Goal: Task Accomplishment & Management: Manage account settings

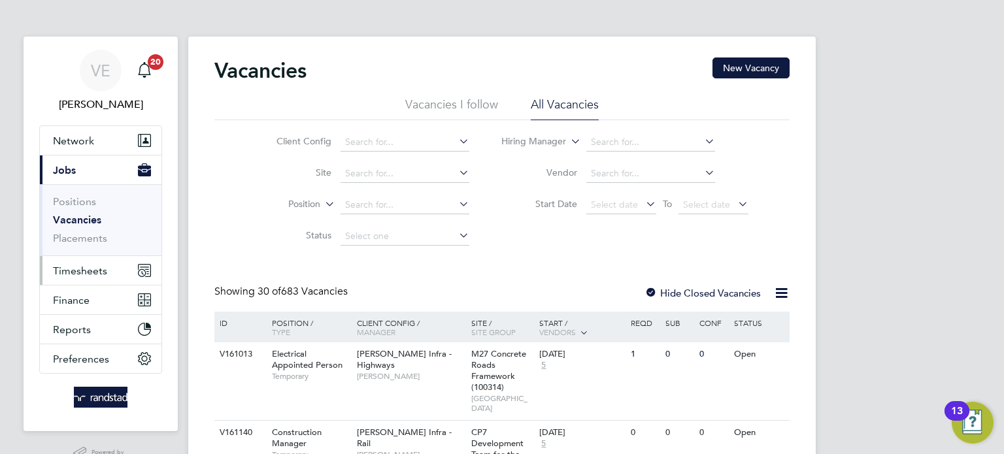
click at [92, 265] on span "Timesheets" at bounding box center [80, 271] width 54 height 12
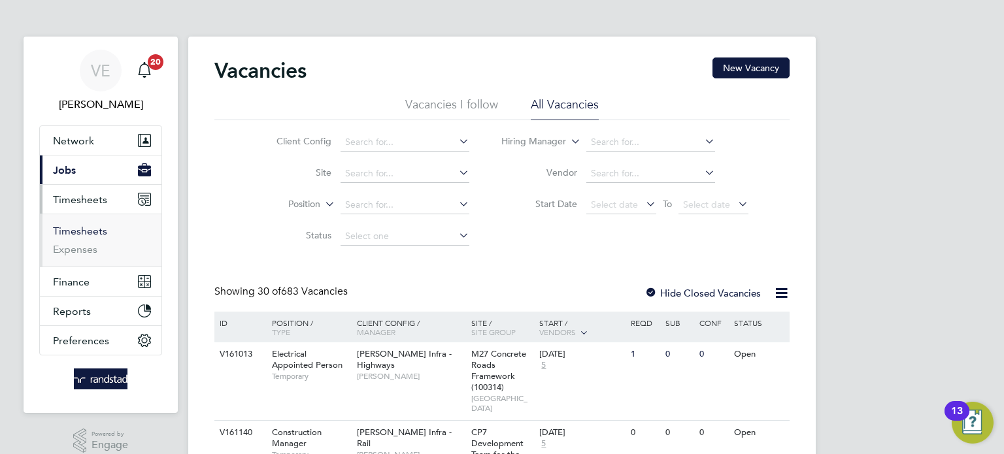
click at [80, 227] on link "Timesheets" at bounding box center [80, 231] width 54 height 12
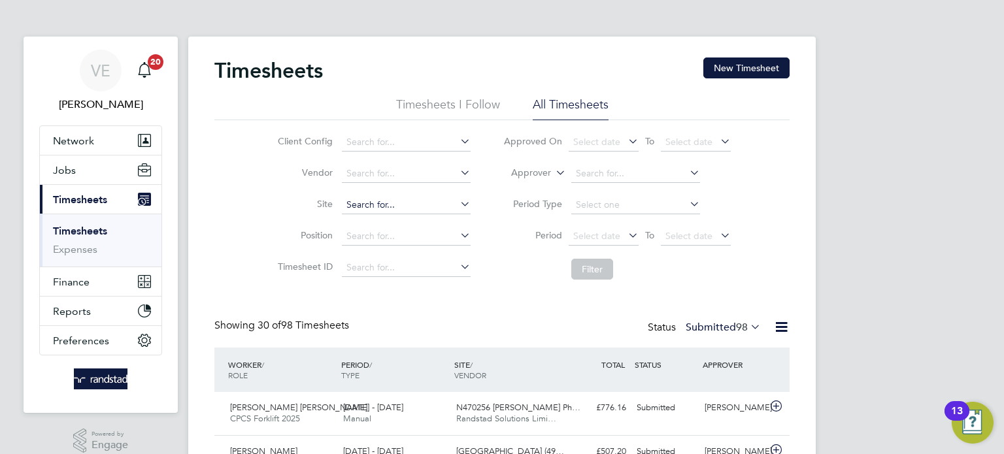
click at [392, 199] on input at bounding box center [406, 205] width 129 height 18
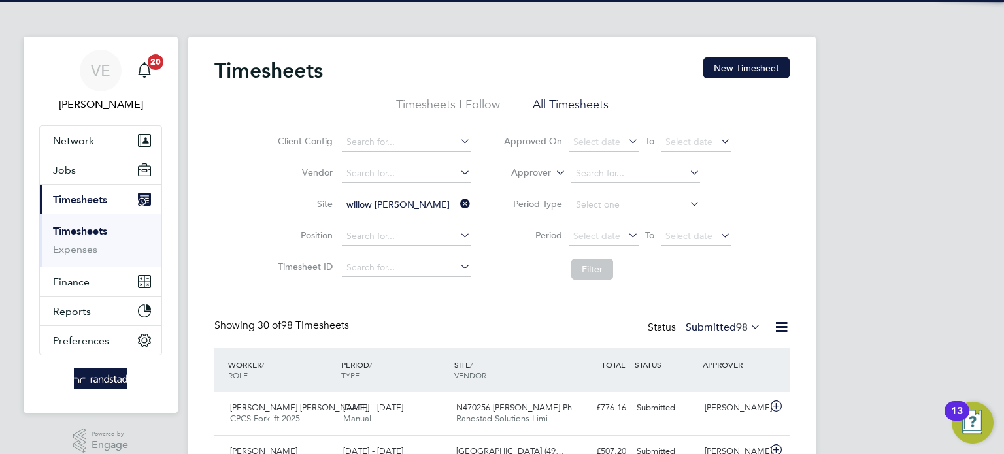
click at [434, 222] on li "[PERSON_NAME] ( Willow [PERSON_NAME] )" at bounding box center [442, 223] width 202 height 18
type input "[PERSON_NAME] (Willow [PERSON_NAME])"
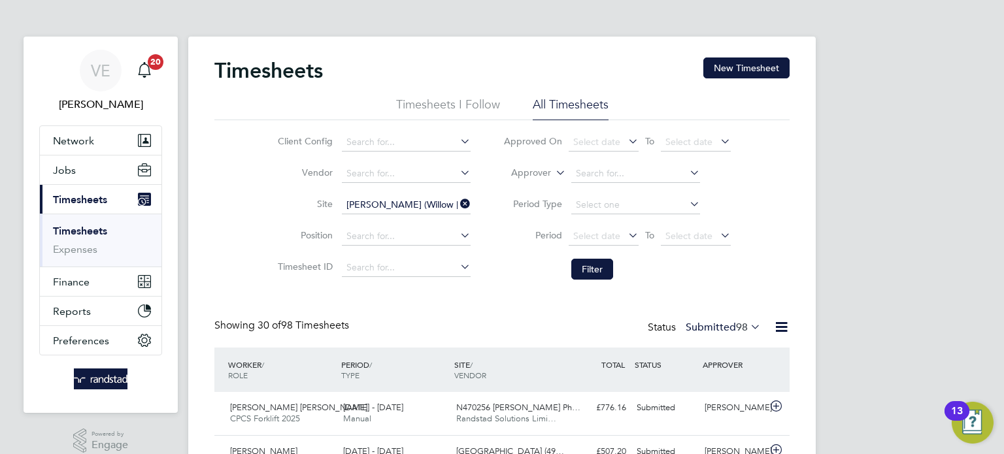
click at [718, 239] on icon at bounding box center [718, 235] width 0 height 18
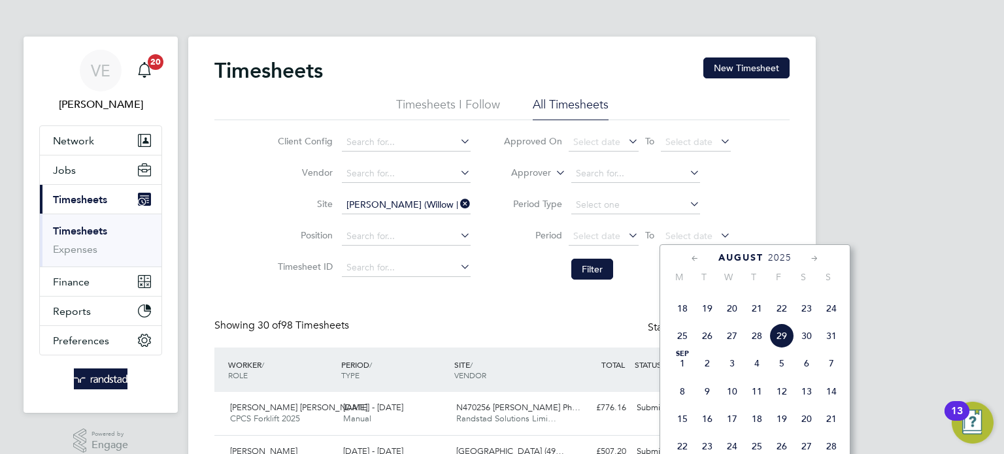
click at [836, 321] on span "24" at bounding box center [831, 308] width 25 height 25
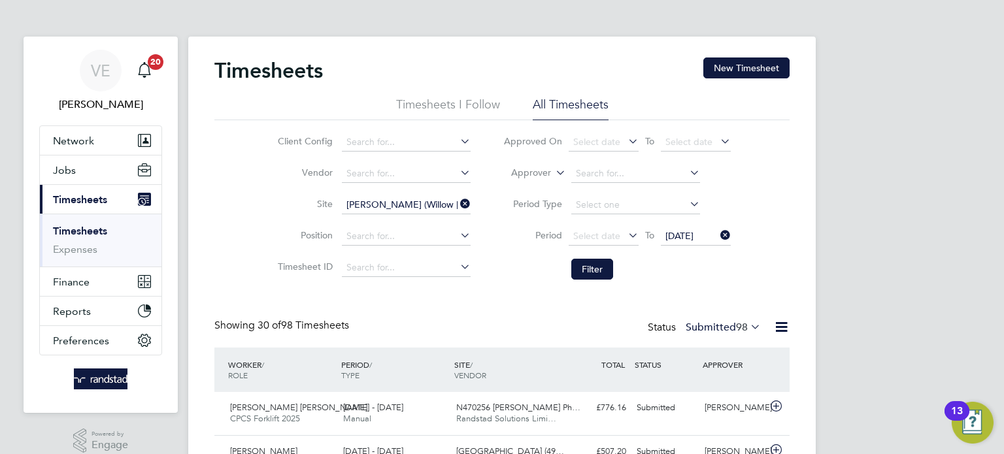
click at [579, 246] on li "Period Select date To [DATE]" at bounding box center [617, 236] width 260 height 31
click at [585, 238] on span "Select date" at bounding box center [596, 236] width 47 height 12
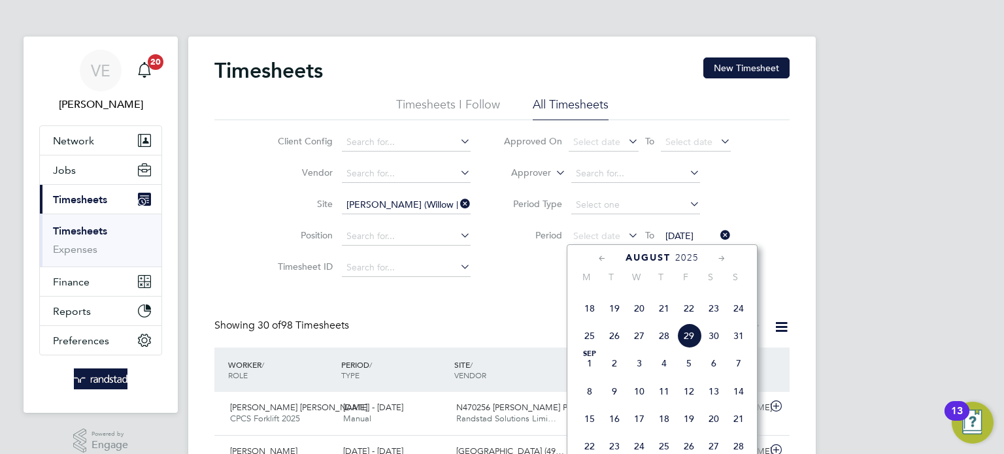
click at [589, 321] on span "18" at bounding box center [589, 308] width 25 height 25
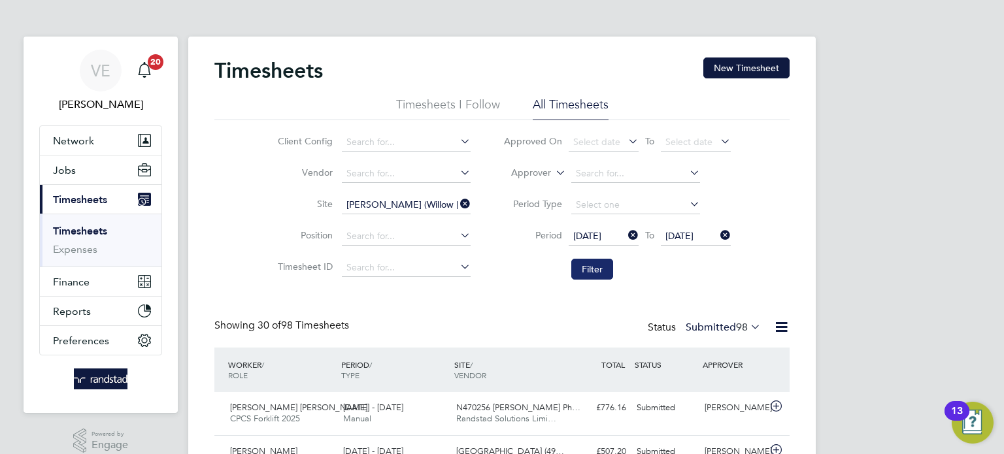
click at [601, 275] on button "Filter" at bounding box center [592, 269] width 42 height 21
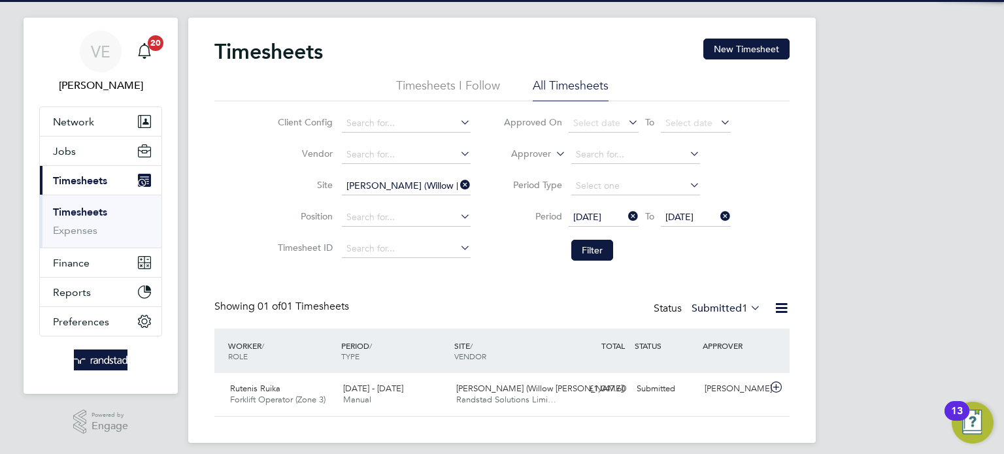
scroll to position [20, 0]
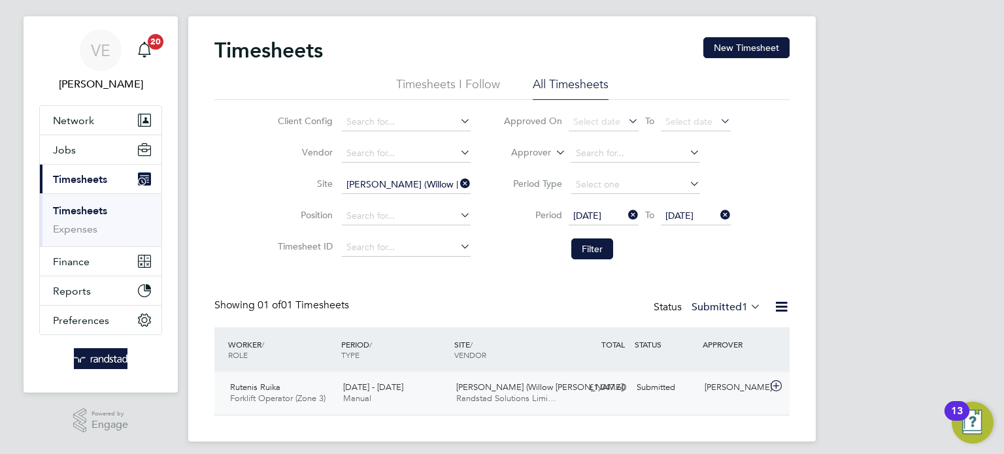
click at [629, 399] on div "Rutenis Ruika Forklift Operator (Zone 3) [DATE] - [DATE] [DATE] - [DATE] Manual…" at bounding box center [501, 393] width 575 height 43
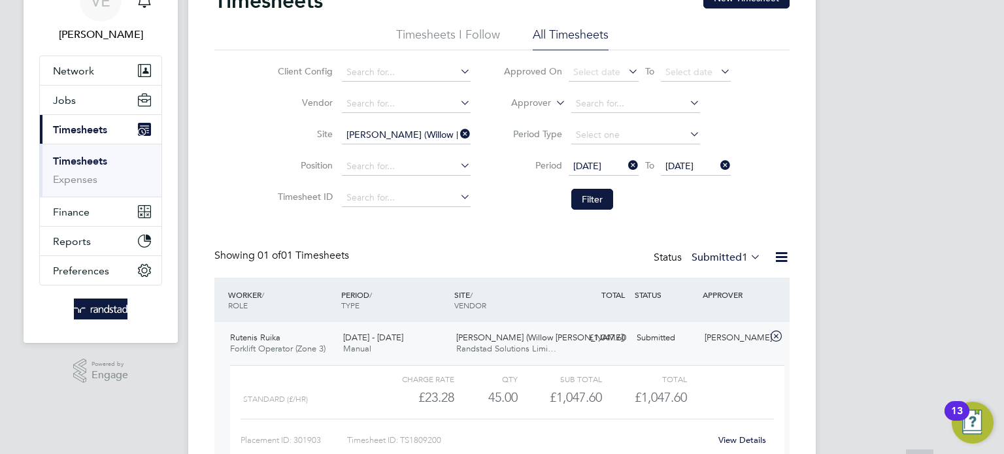
scroll to position [78, 0]
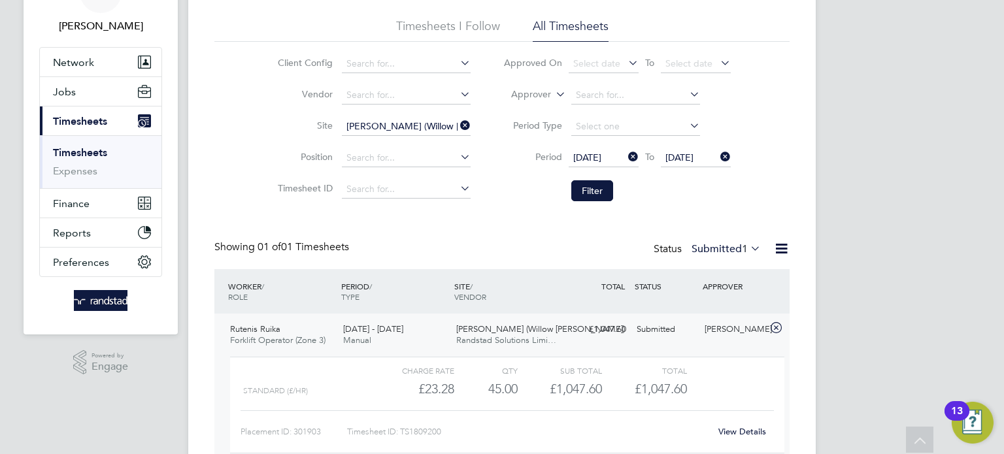
click at [727, 336] on div "[PERSON_NAME]" at bounding box center [733, 330] width 68 height 22
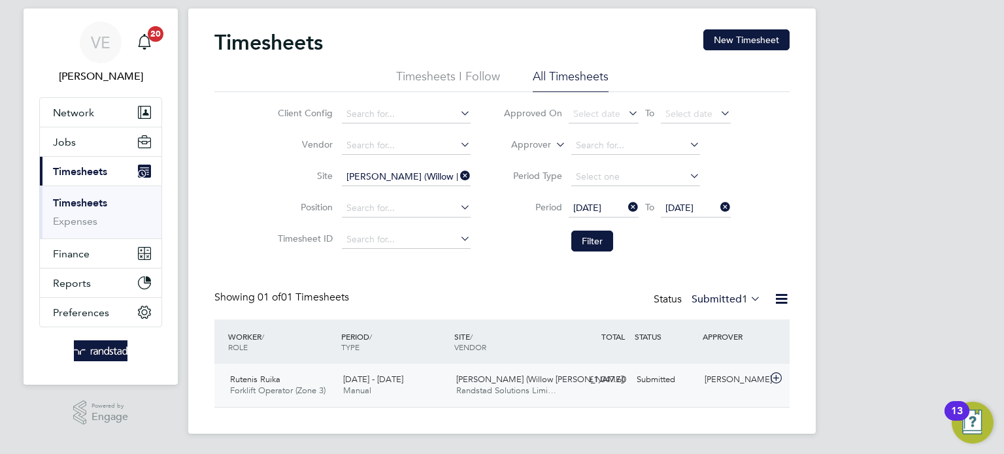
click at [636, 369] on div "Rutenis Ruika Forklift Operator (Zone 3) [DATE] - [DATE] [DATE] - [DATE] Manual…" at bounding box center [501, 385] width 575 height 43
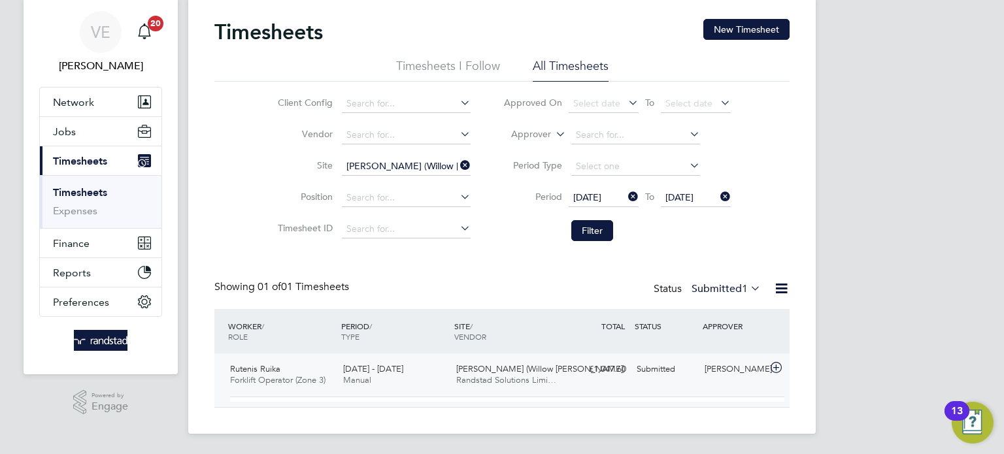
scroll to position [22, 127]
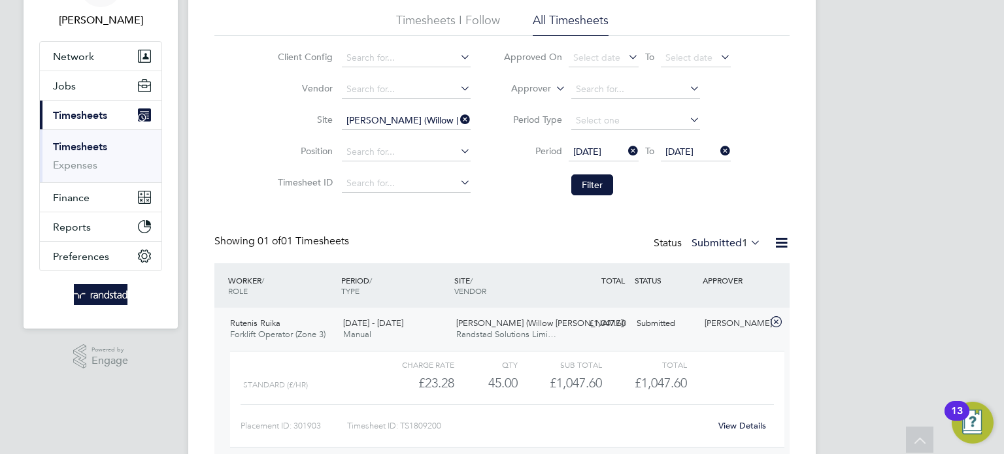
click at [290, 343] on div "Rutenis Ruika Forklift Operator (Zone 3) [DATE] - [DATE]" at bounding box center [281, 329] width 113 height 33
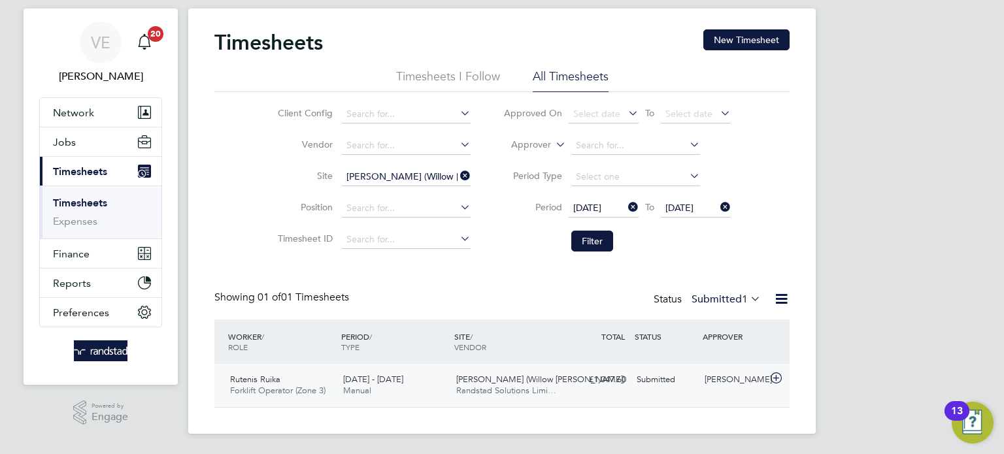
click at [700, 373] on div "[PERSON_NAME]" at bounding box center [733, 380] width 68 height 22
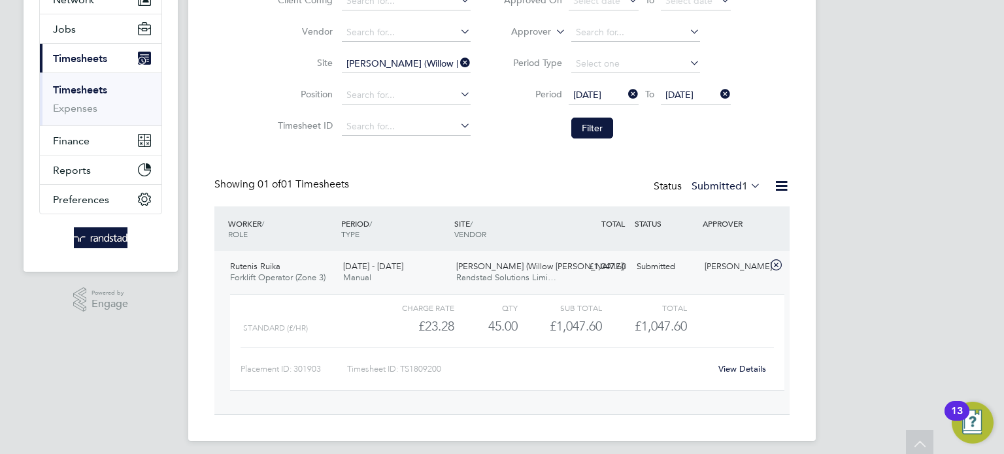
scroll to position [148, 0]
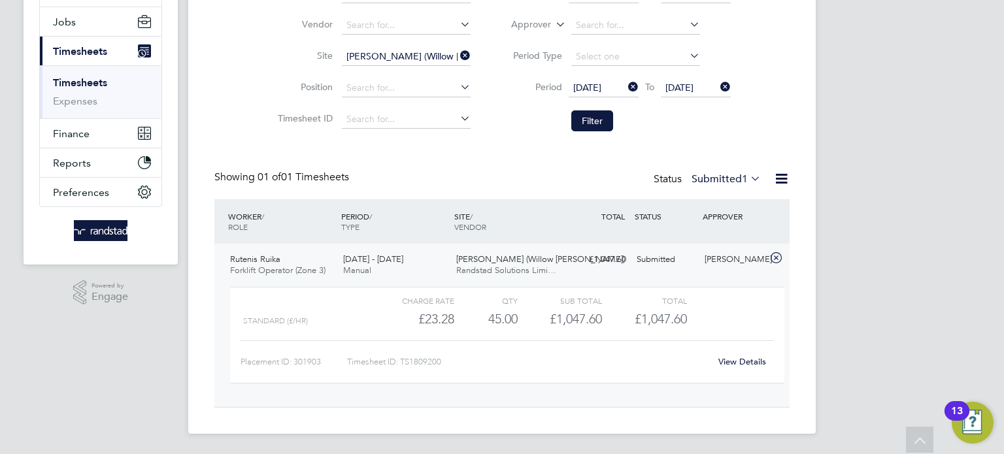
click at [753, 361] on link "View Details" at bounding box center [742, 361] width 48 height 11
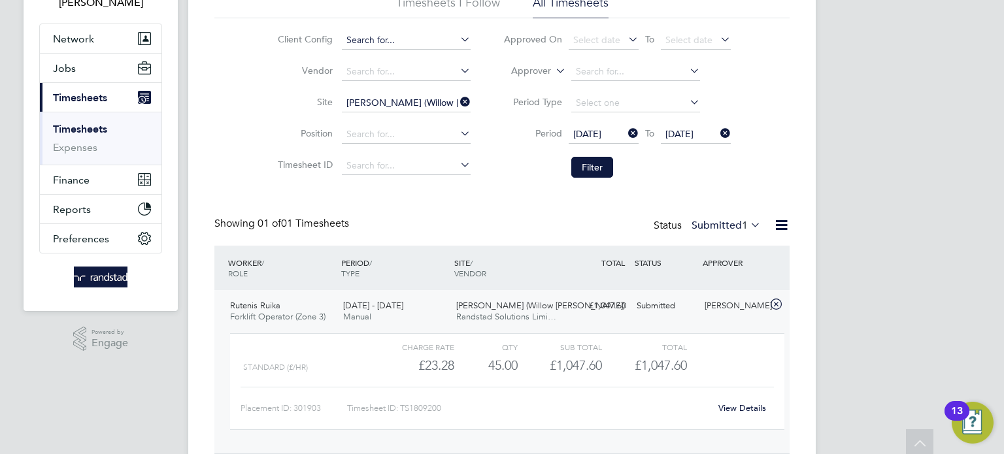
scroll to position [0, 0]
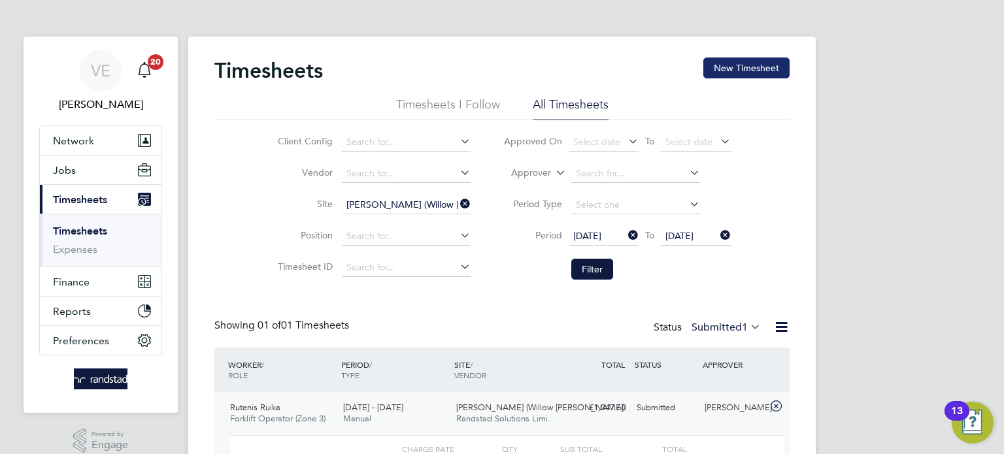
click at [733, 75] on button "New Timesheet" at bounding box center [746, 68] width 86 height 21
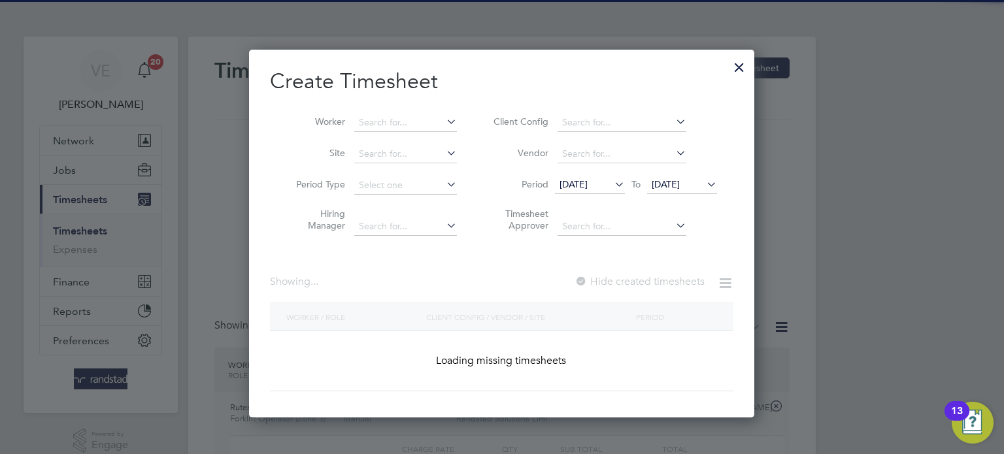
scroll to position [2530, 506]
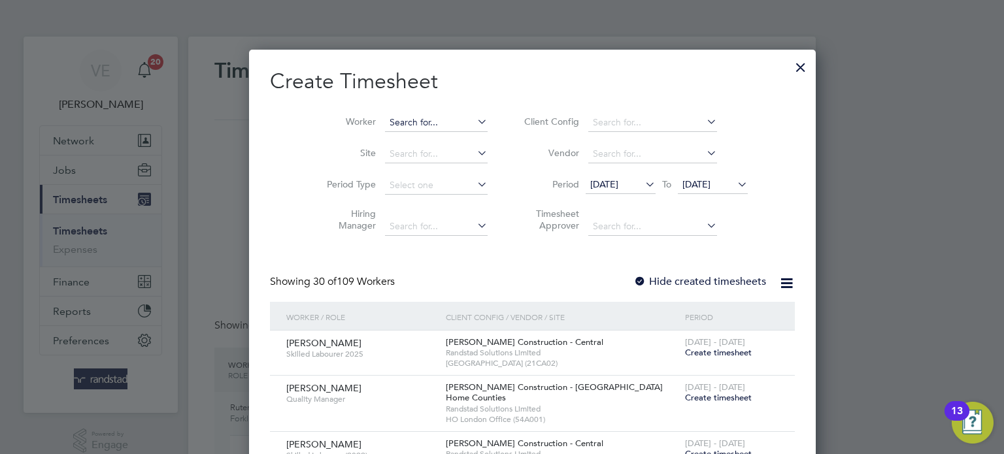
click at [390, 114] on input at bounding box center [436, 123] width 103 height 18
click at [424, 144] on li "[PERSON_NAME] s" at bounding box center [405, 140] width 103 height 18
type input "[PERSON_NAME]"
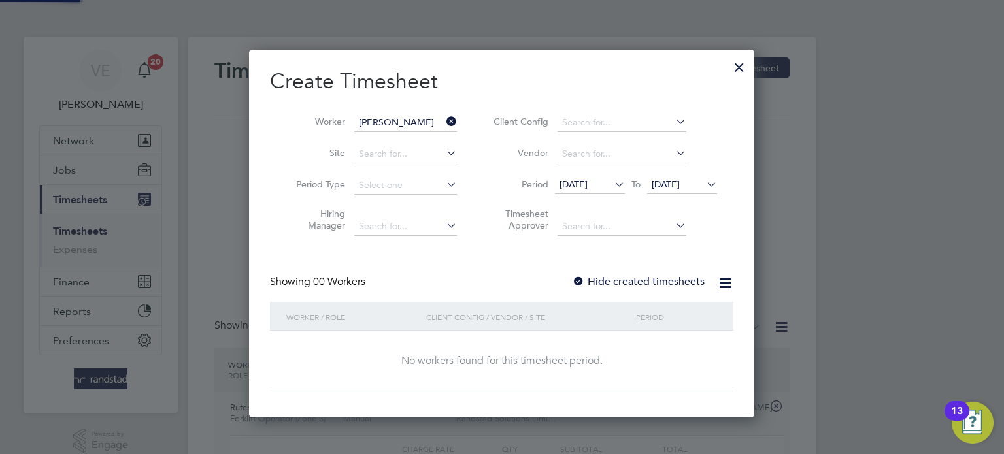
scroll to position [368, 506]
click at [624, 286] on label "Hide created timesheets" at bounding box center [638, 281] width 133 height 13
click at [680, 186] on span "[DATE]" at bounding box center [666, 184] width 28 height 12
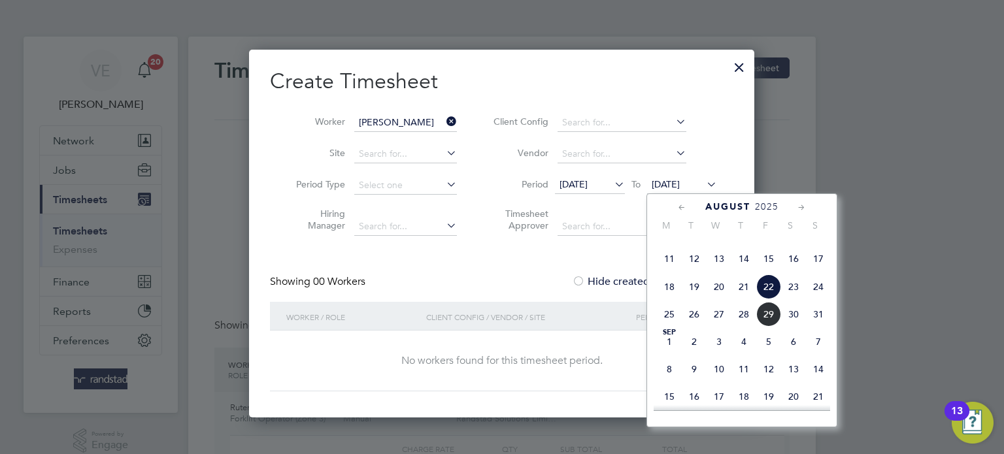
click at [827, 299] on span "24" at bounding box center [818, 287] width 25 height 25
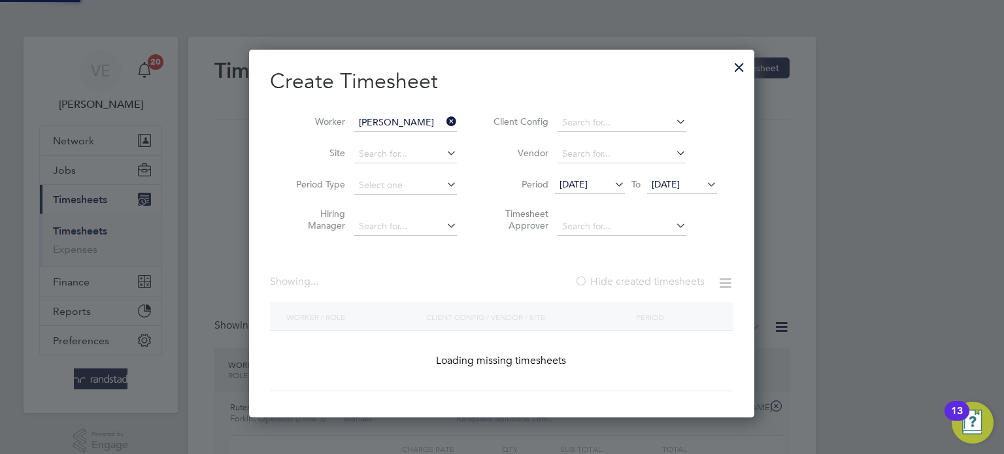
scroll to position [352, 506]
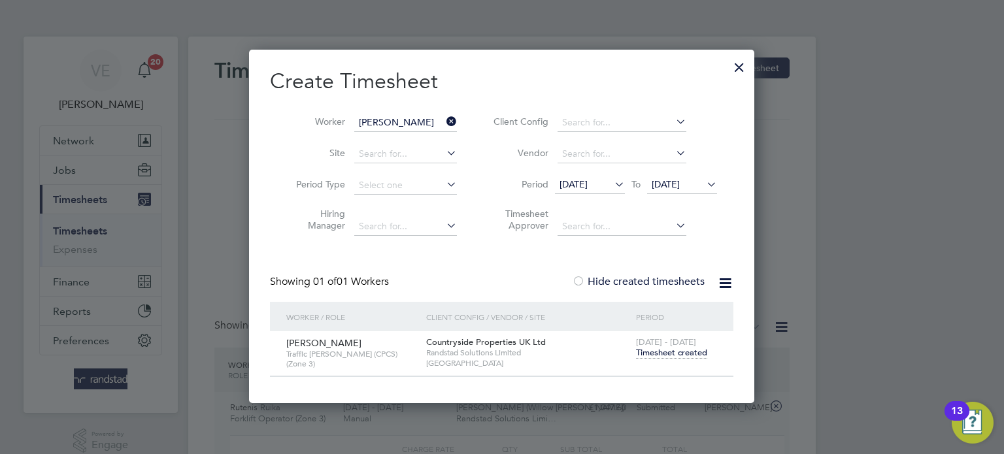
click at [690, 354] on span "Timesheet created" at bounding box center [671, 353] width 71 height 12
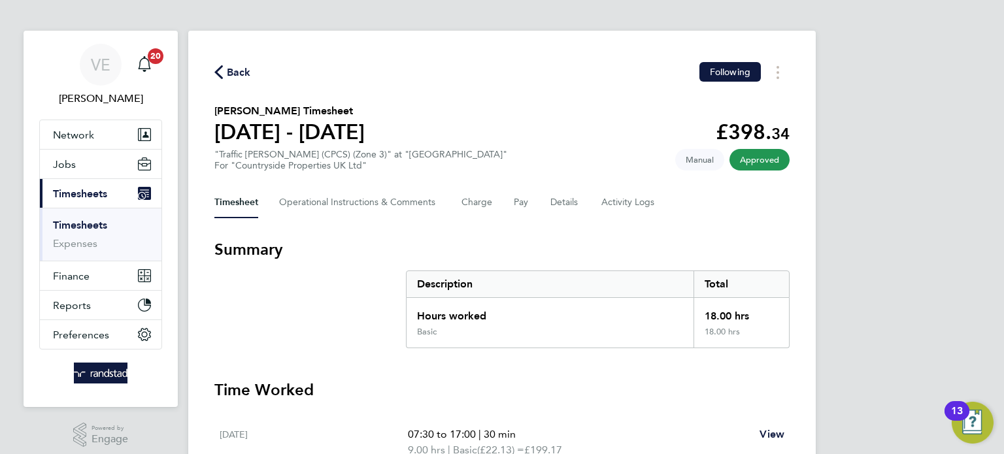
scroll to position [20, 0]
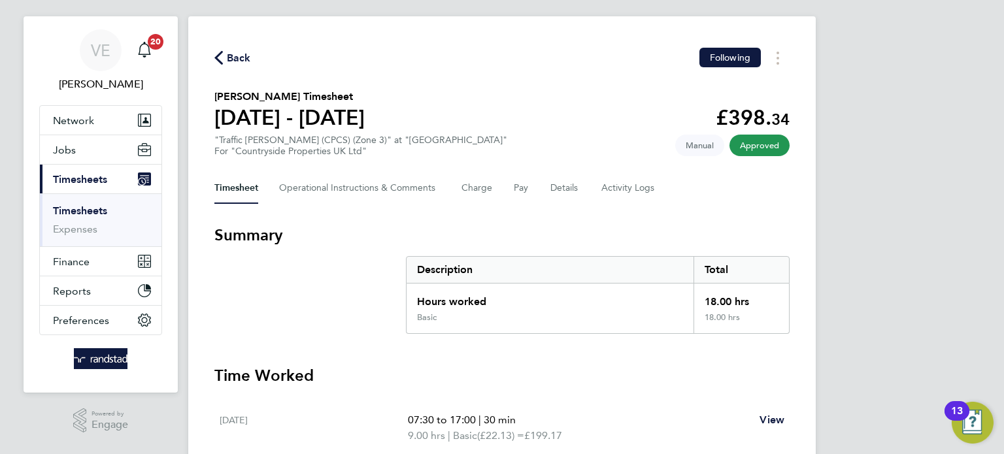
click at [233, 52] on span "Back" at bounding box center [239, 58] width 24 height 16
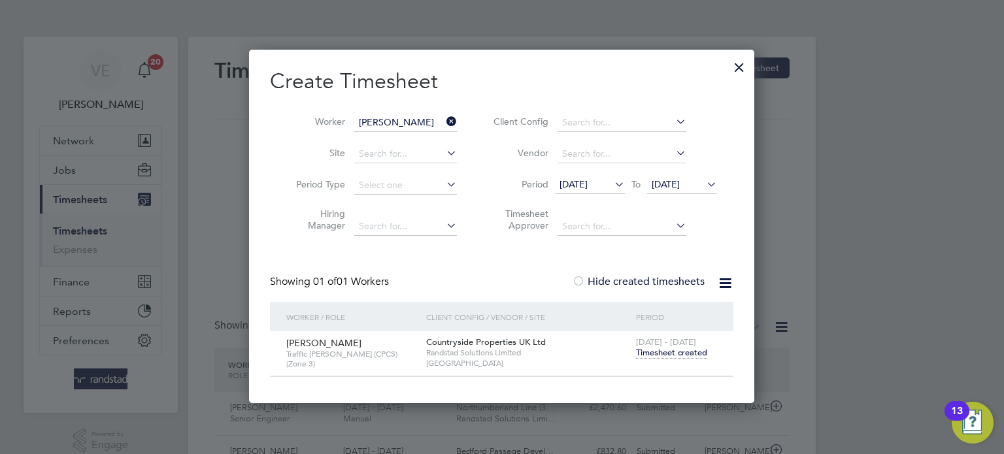
scroll to position [6, 7]
click at [444, 122] on icon at bounding box center [444, 121] width 0 height 18
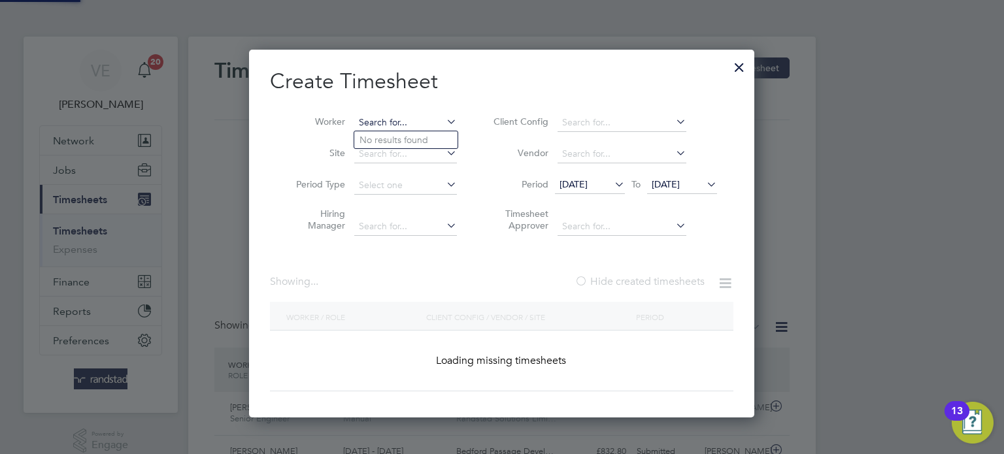
click at [429, 122] on input at bounding box center [405, 123] width 103 height 18
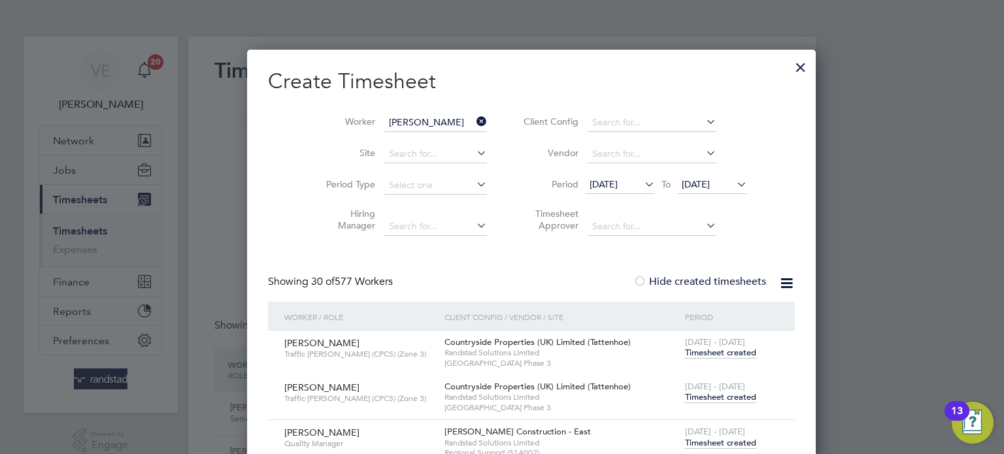
click at [439, 139] on li "[PERSON_NAME]" at bounding box center [436, 140] width 165 height 18
type input "[PERSON_NAME]"
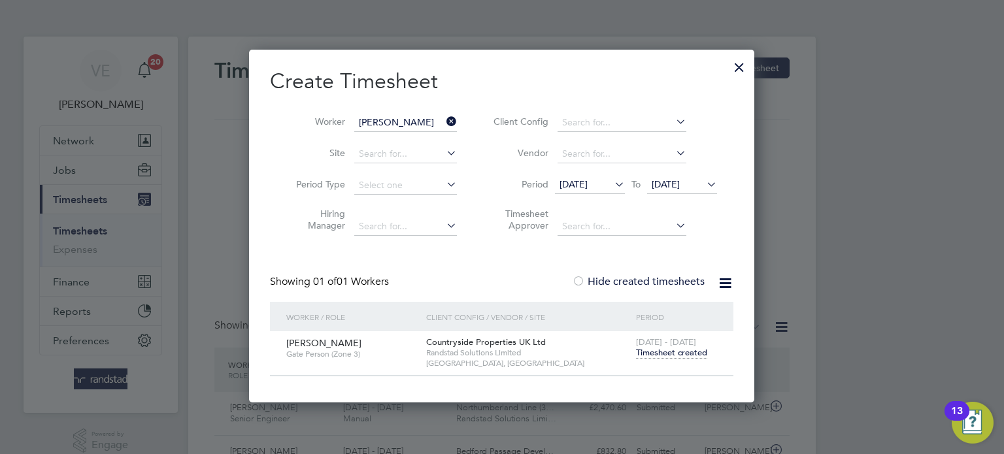
click at [531, 350] on span "Randstad Solutions Limited" at bounding box center [527, 353] width 203 height 10
click at [458, 338] on span "Countryside Properties UK Ltd" at bounding box center [486, 342] width 120 height 11
click at [659, 350] on span "Timesheet created" at bounding box center [671, 353] width 71 height 12
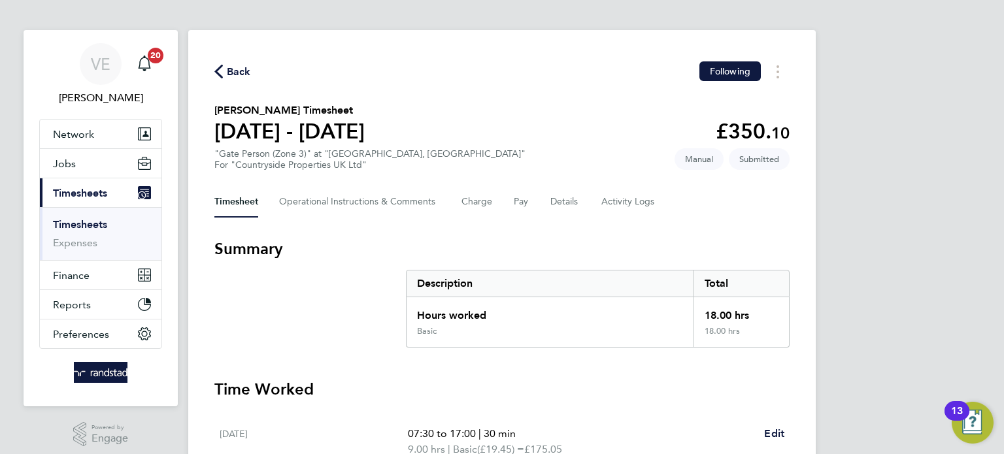
click at [225, 61] on div "Back Following" at bounding box center [501, 71] width 575 height 20
click at [229, 66] on span "Back" at bounding box center [239, 72] width 24 height 16
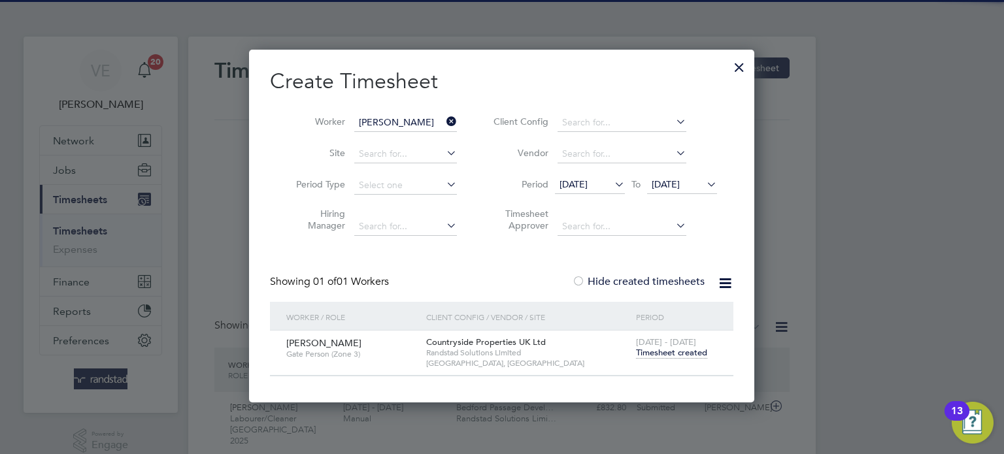
scroll to position [33, 114]
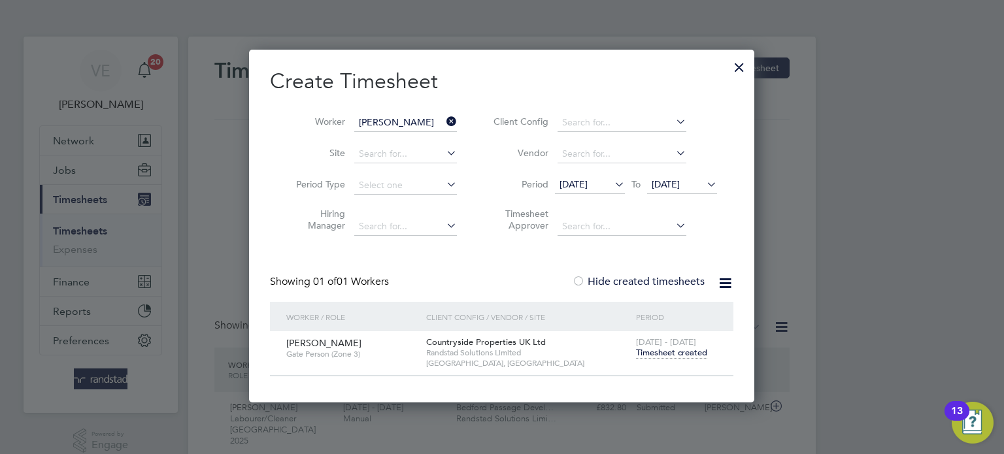
click at [744, 61] on div at bounding box center [739, 64] width 24 height 24
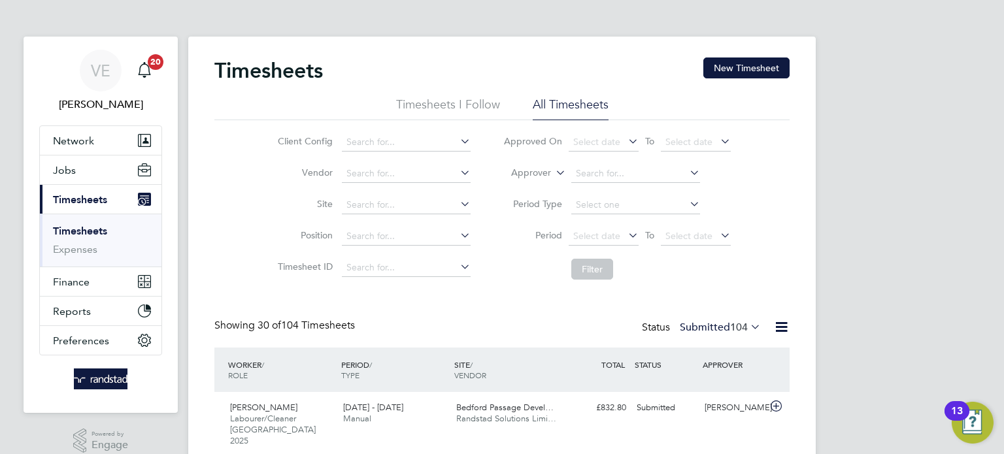
click at [707, 67] on button "New Timesheet" at bounding box center [746, 68] width 86 height 21
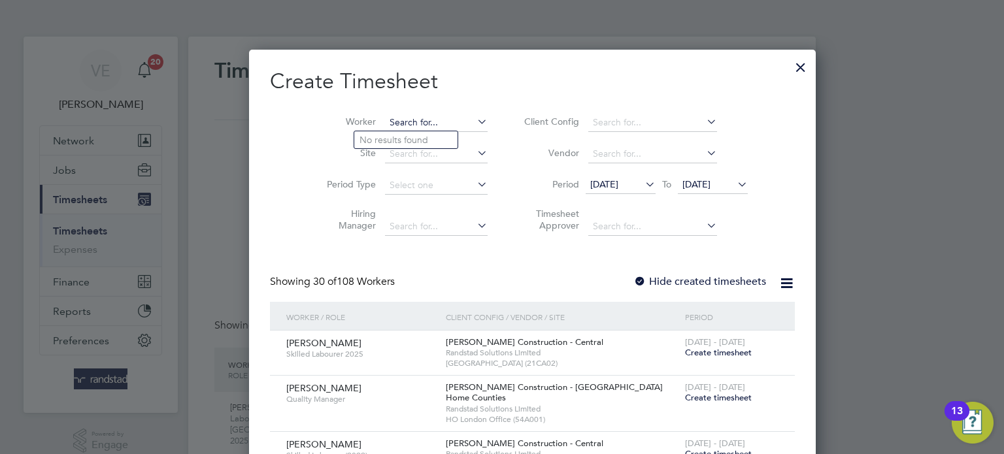
click at [385, 122] on input at bounding box center [436, 123] width 103 height 18
click at [438, 142] on b "[PERSON_NAME]" at bounding box center [476, 140] width 76 height 11
type input "[PERSON_NAME]"
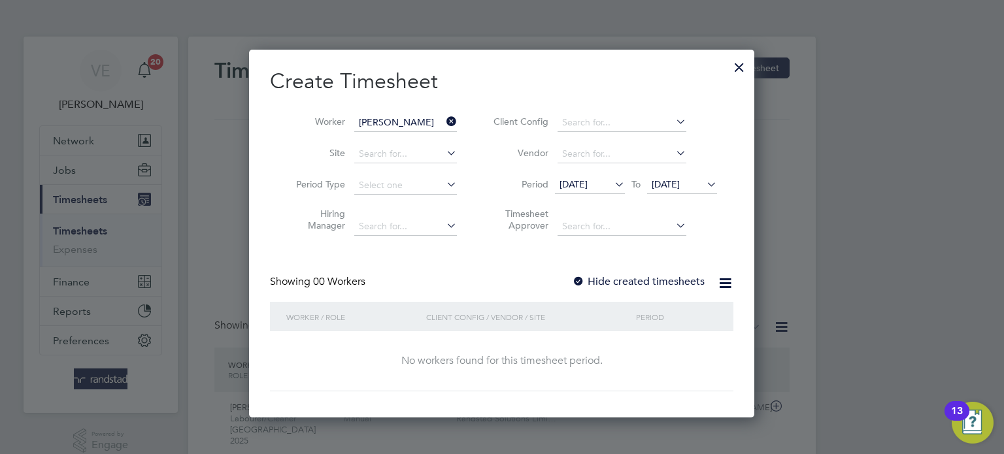
click at [645, 273] on div "Create Timesheet Worker [PERSON_NAME] Site Period Type Hiring Manager Client Co…" at bounding box center [501, 230] width 463 height 324
click at [664, 280] on label "Hide created timesheets" at bounding box center [638, 281] width 133 height 13
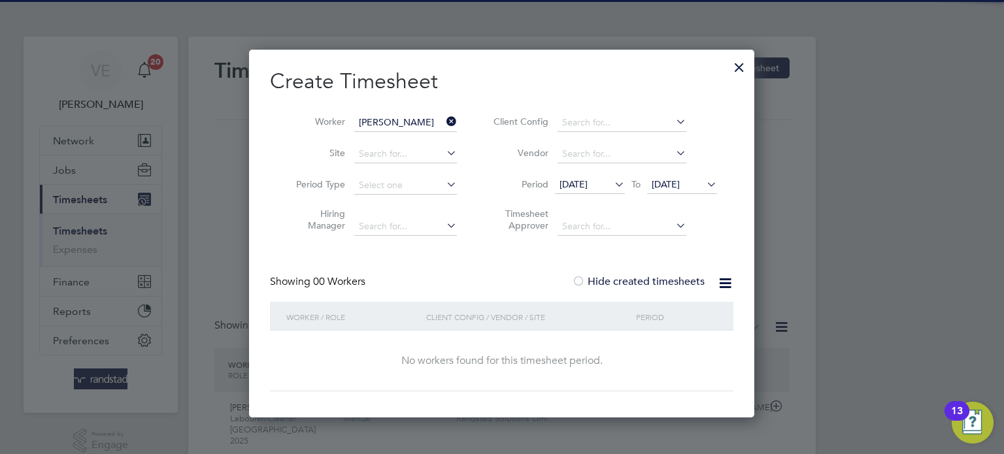
click at [678, 184] on span "[DATE]" at bounding box center [666, 184] width 28 height 12
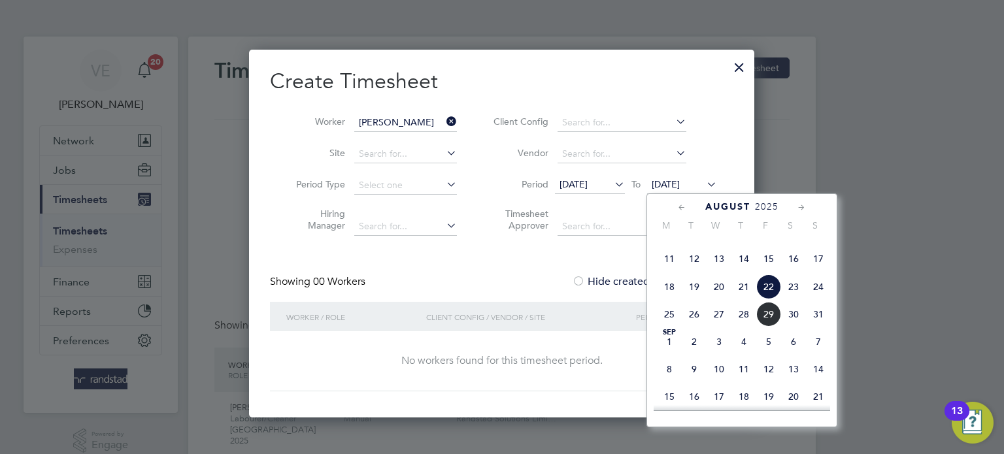
click at [818, 299] on span "24" at bounding box center [818, 287] width 25 height 25
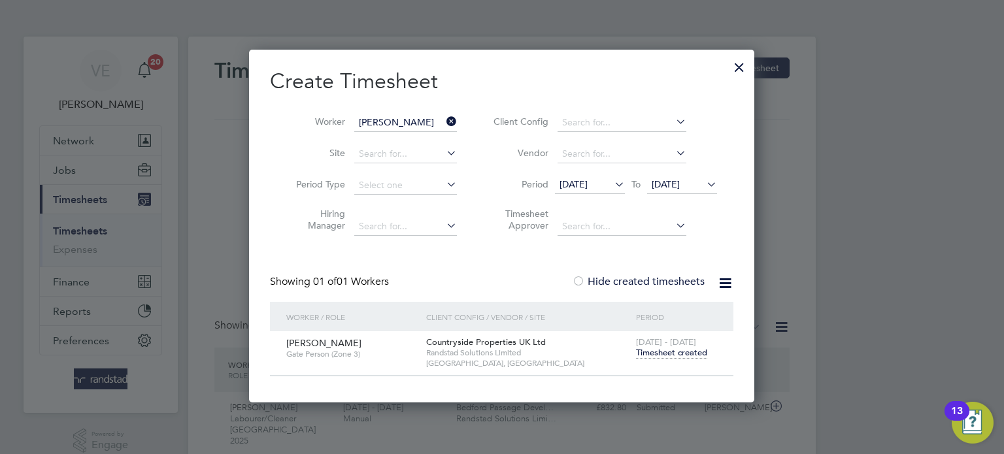
click at [664, 349] on span "Timesheet created" at bounding box center [671, 353] width 71 height 12
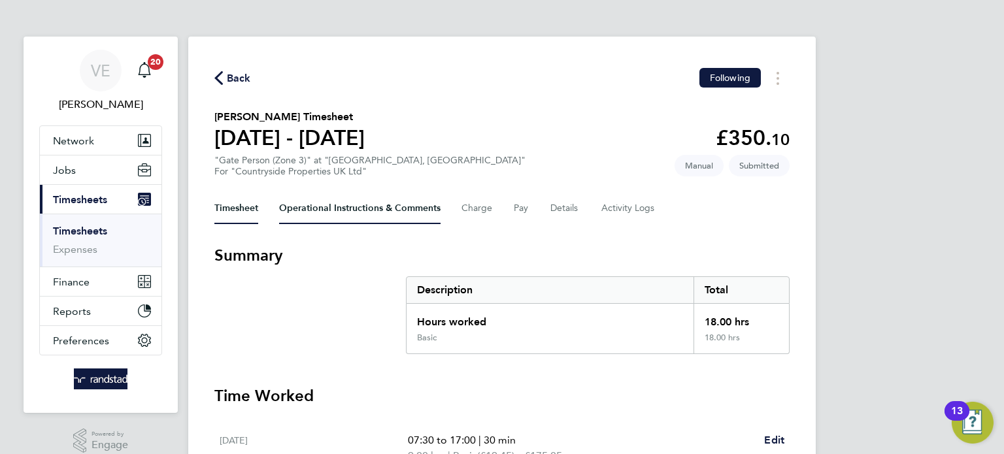
click at [410, 214] on Comments-tab "Operational Instructions & Comments" at bounding box center [359, 208] width 161 height 31
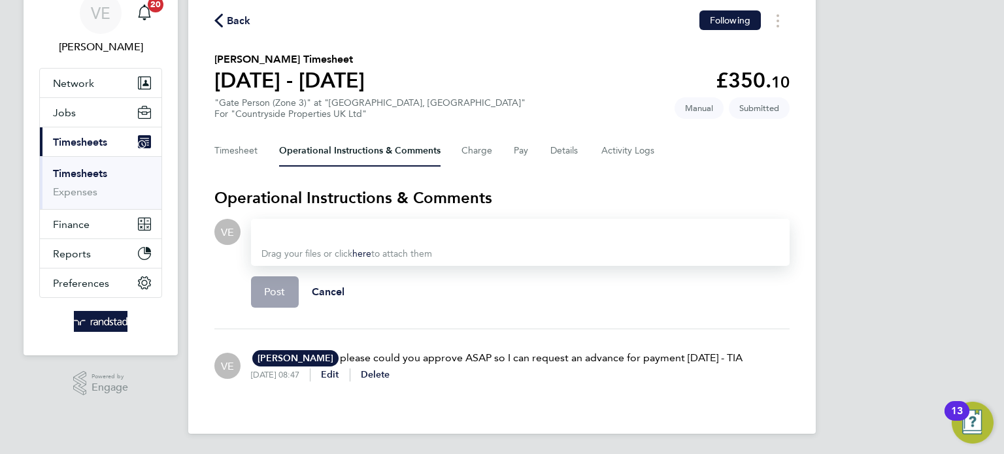
click at [537, 276] on div "Post Cancel" at bounding box center [520, 292] width 539 height 52
click at [526, 297] on div "Post Cancel" at bounding box center [520, 292] width 539 height 52
click at [523, 311] on div "Post Cancel" at bounding box center [520, 292] width 539 height 52
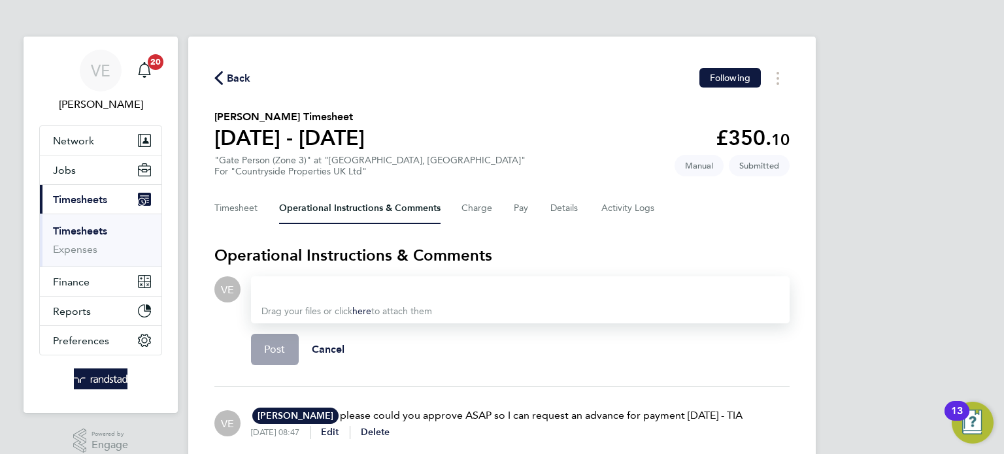
click at [318, 284] on div at bounding box center [520, 290] width 518 height 16
click at [526, 342] on div "Post Cancel" at bounding box center [520, 350] width 539 height 52
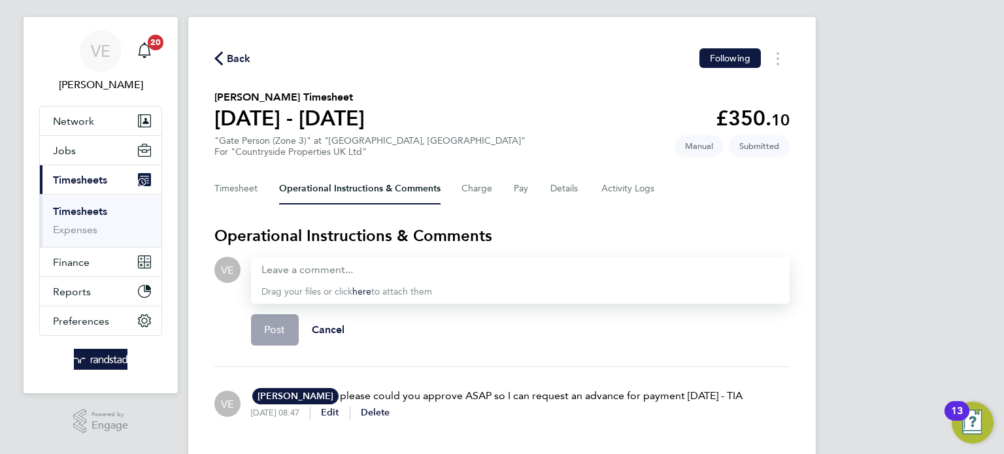
scroll to position [20, 0]
click at [242, 46] on div "Back Following [PERSON_NAME] Timesheet [DATE] - [DATE] £350. 10 "Gate Person (Z…" at bounding box center [501, 243] width 627 height 455
click at [244, 60] on span "Back" at bounding box center [239, 58] width 24 height 16
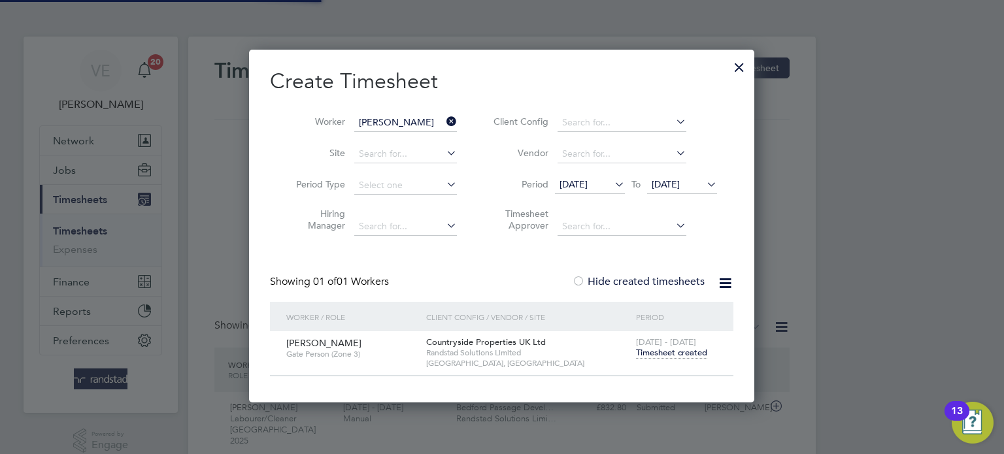
scroll to position [6, 7]
click at [444, 116] on icon at bounding box center [444, 121] width 0 height 18
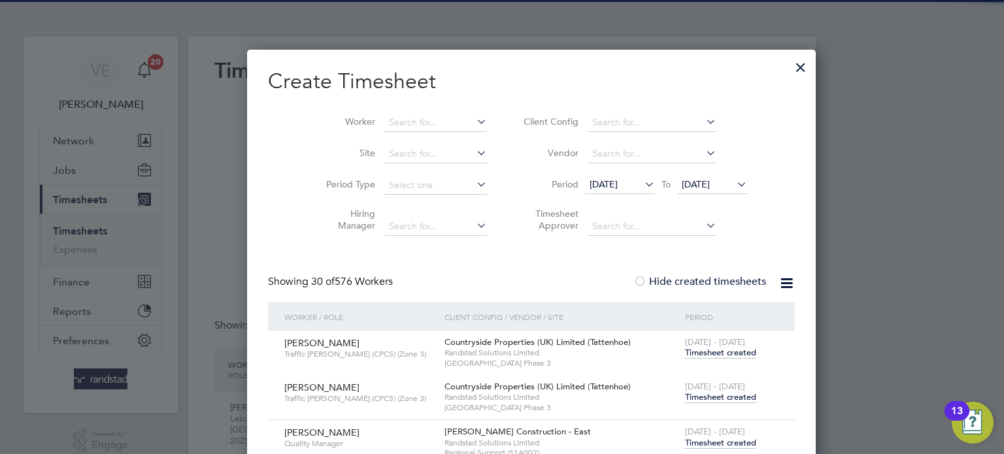
click at [789, 64] on div at bounding box center [801, 64] width 24 height 24
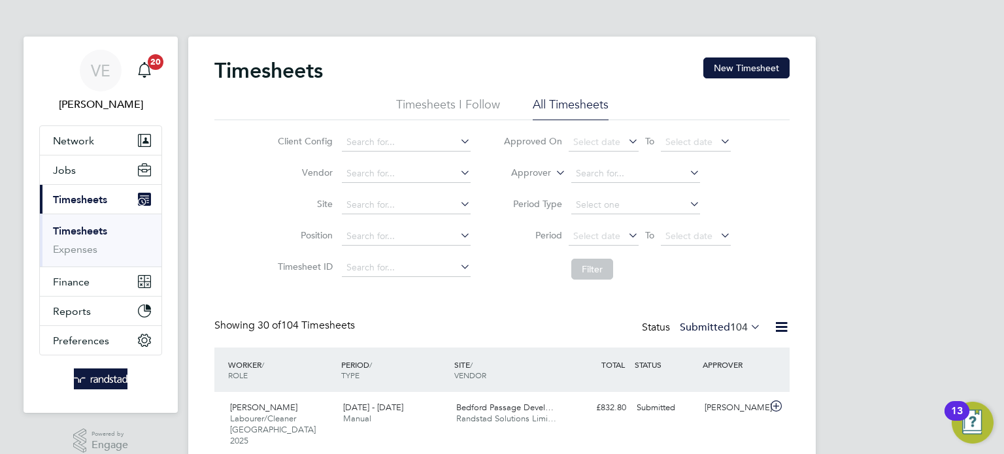
click at [90, 231] on link "Timesheets" at bounding box center [80, 231] width 54 height 12
click at [727, 63] on button "New Timesheet" at bounding box center [746, 68] width 86 height 21
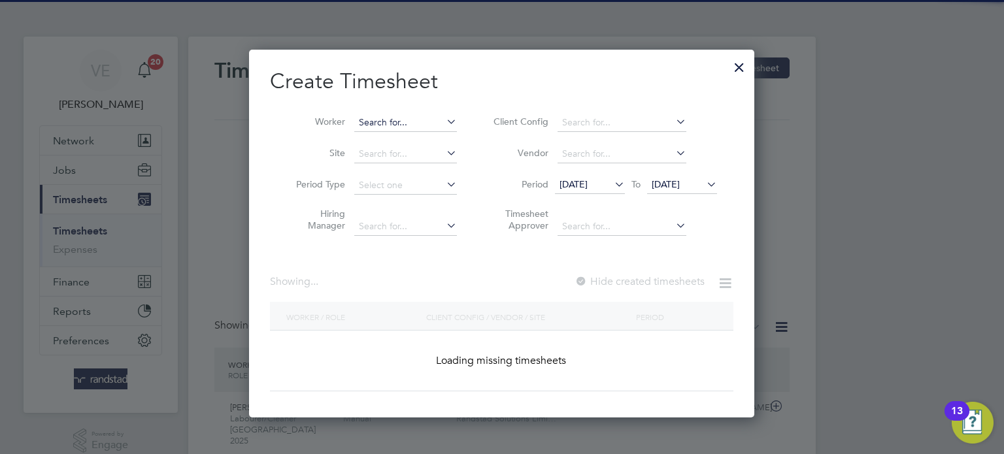
click at [377, 127] on input at bounding box center [405, 123] width 103 height 18
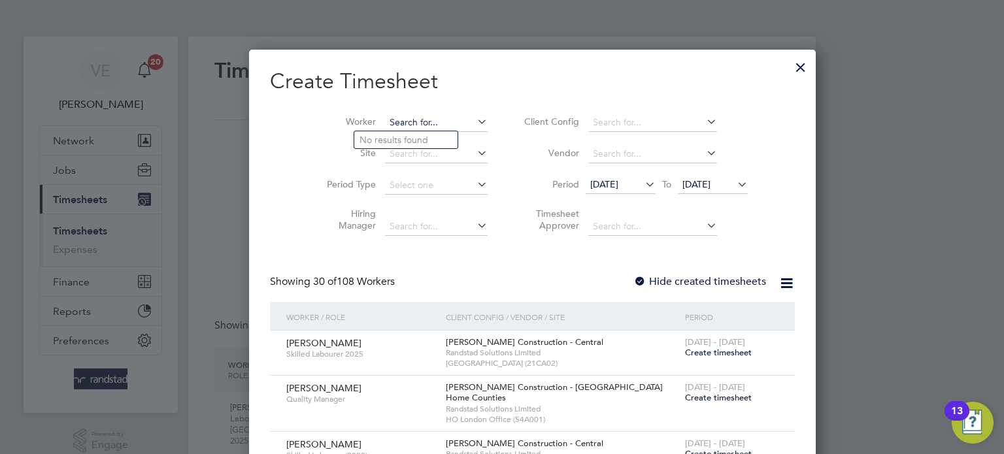
type input "s"
type input "[PERSON_NAME]"
click at [789, 74] on div at bounding box center [801, 64] width 24 height 24
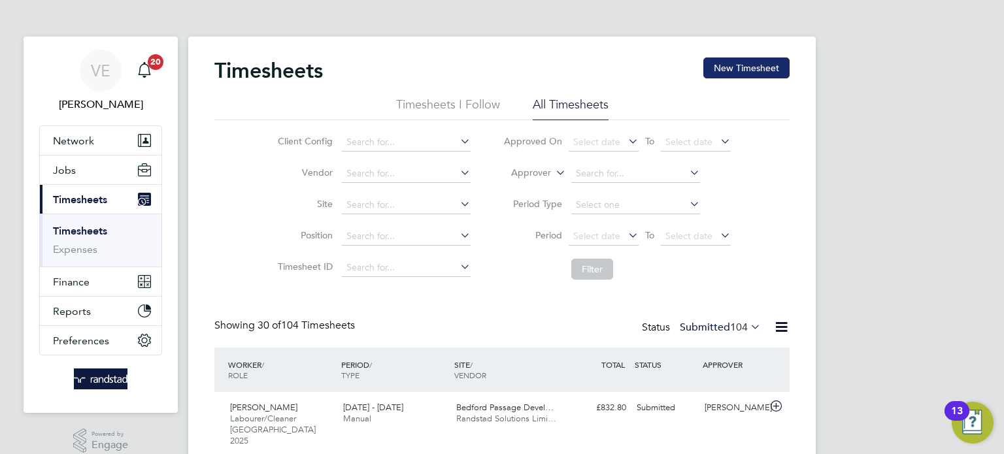
click at [742, 73] on button "New Timesheet" at bounding box center [746, 68] width 86 height 21
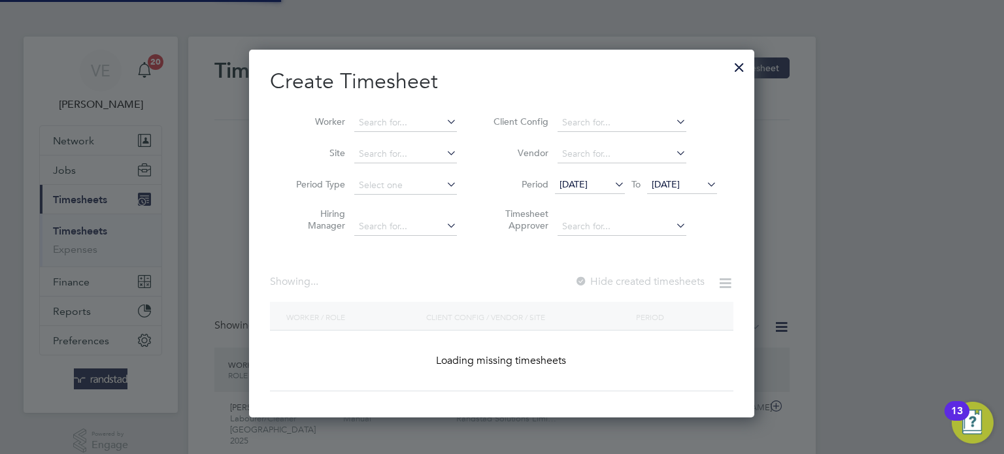
click at [384, 112] on li "Worker" at bounding box center [371, 122] width 203 height 31
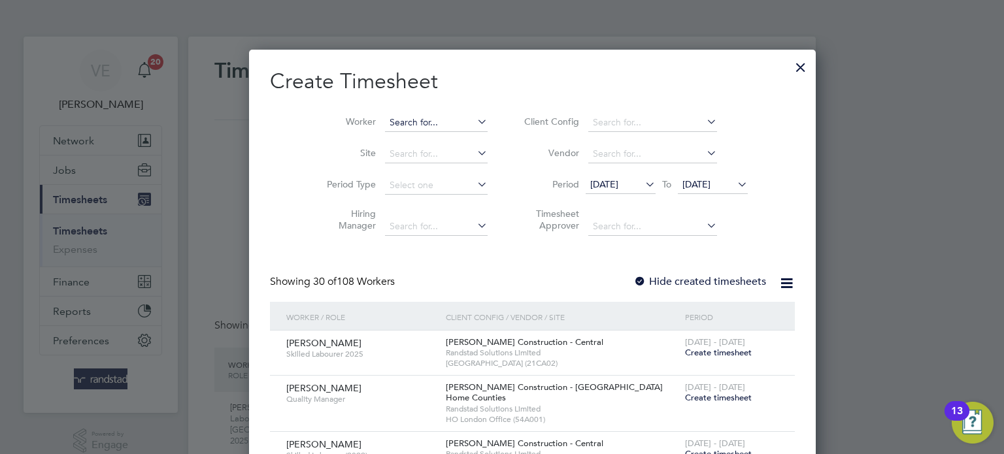
click at [387, 115] on input at bounding box center [436, 123] width 103 height 18
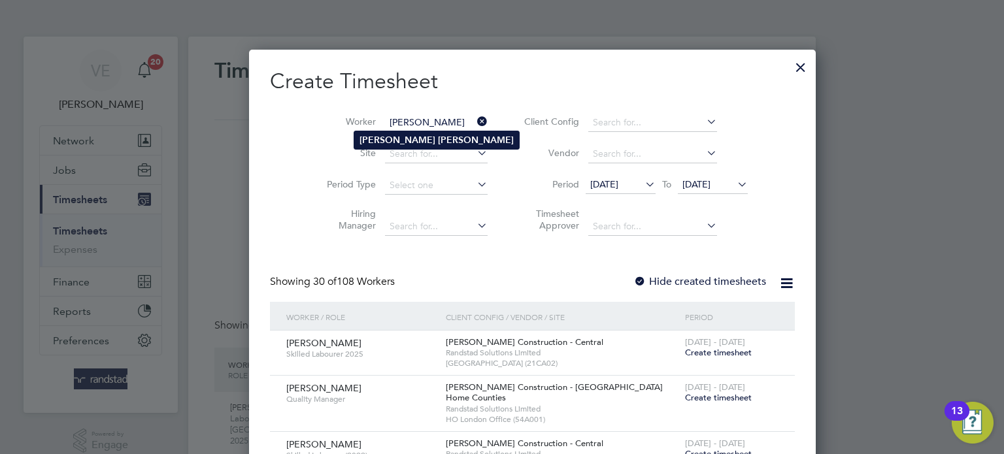
click at [438, 135] on b "[PERSON_NAME]" at bounding box center [476, 140] width 76 height 11
type input "[PERSON_NAME]"
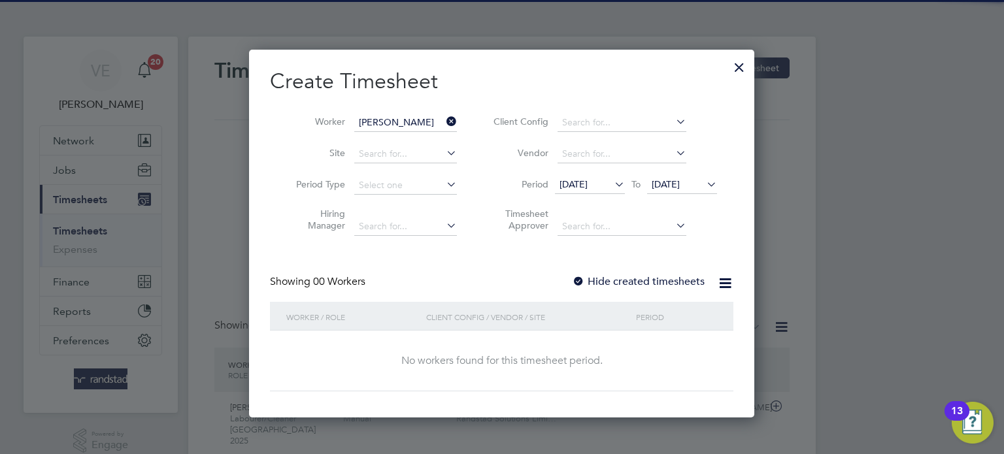
click at [633, 275] on label "Hide created timesheets" at bounding box center [638, 281] width 133 height 13
click at [661, 176] on div "[DATE] To [DATE]" at bounding box center [636, 185] width 162 height 18
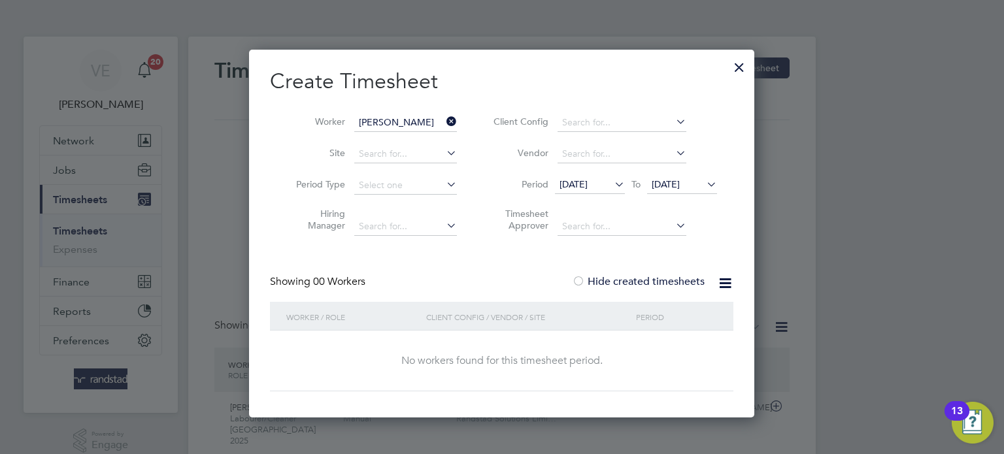
click at [704, 190] on icon at bounding box center [704, 184] width 0 height 18
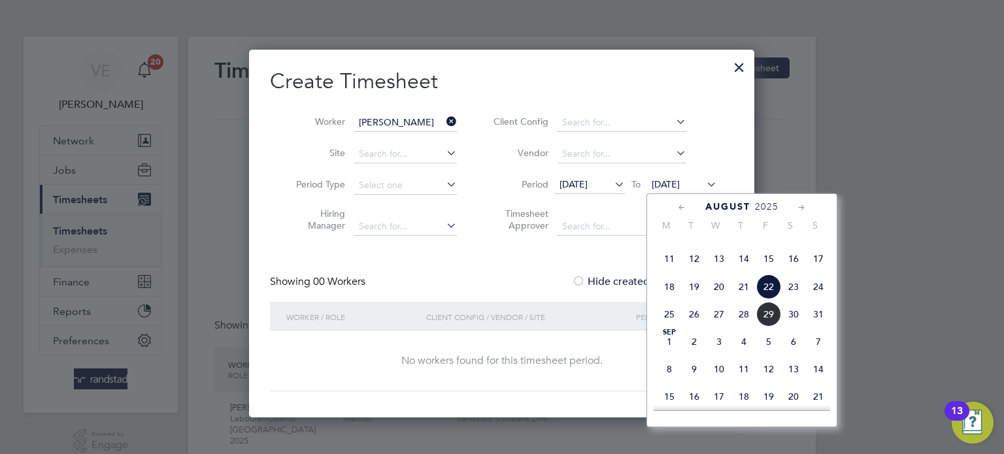
click at [822, 299] on span "24" at bounding box center [818, 287] width 25 height 25
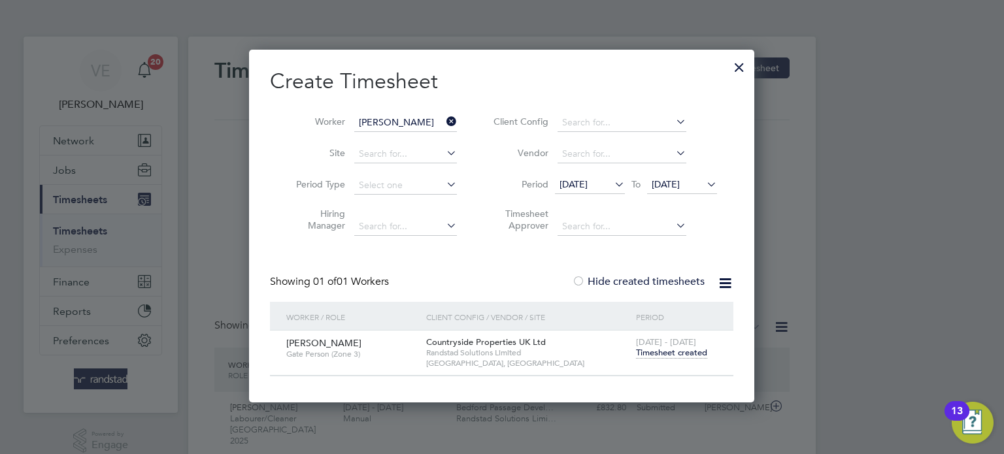
click at [514, 348] on span "Randstad Solutions Limited" at bounding box center [527, 353] width 203 height 10
click at [673, 352] on span "Timesheet created" at bounding box center [671, 353] width 71 height 12
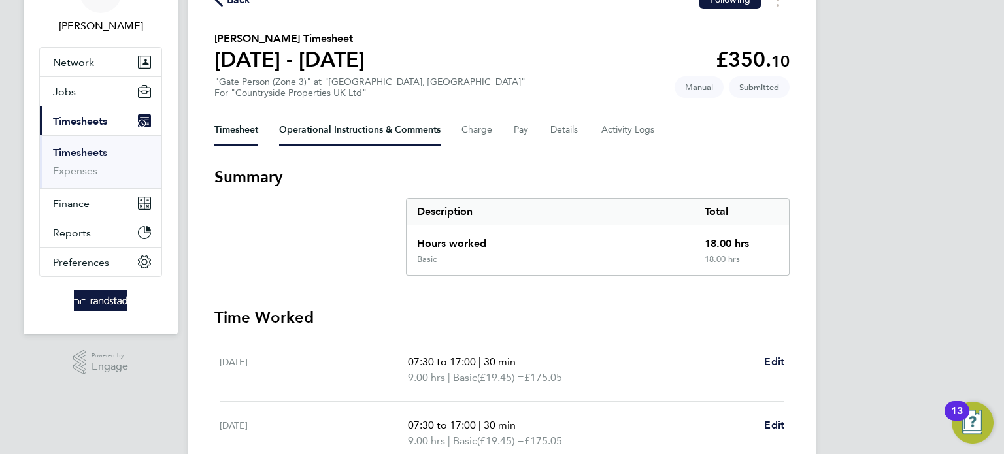
click at [361, 117] on Comments-tab "Operational Instructions & Comments" at bounding box center [359, 129] width 161 height 31
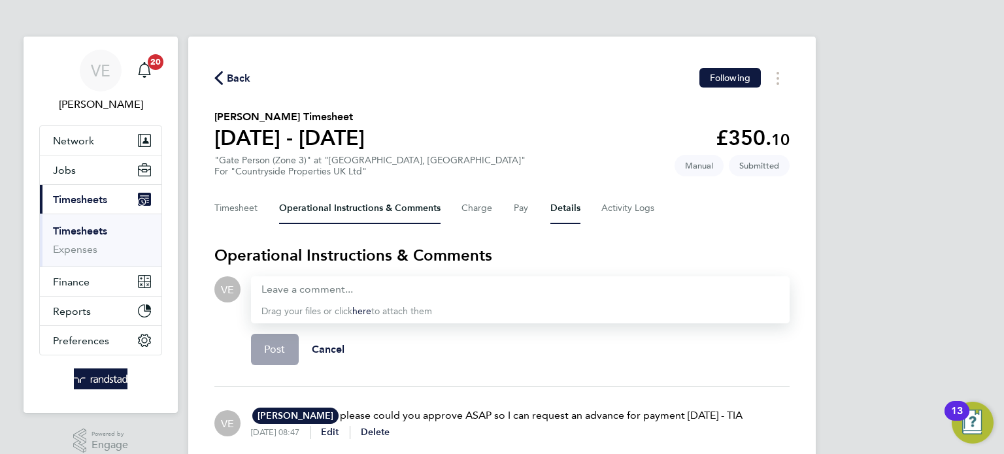
click at [575, 209] on button "Details" at bounding box center [565, 208] width 30 height 31
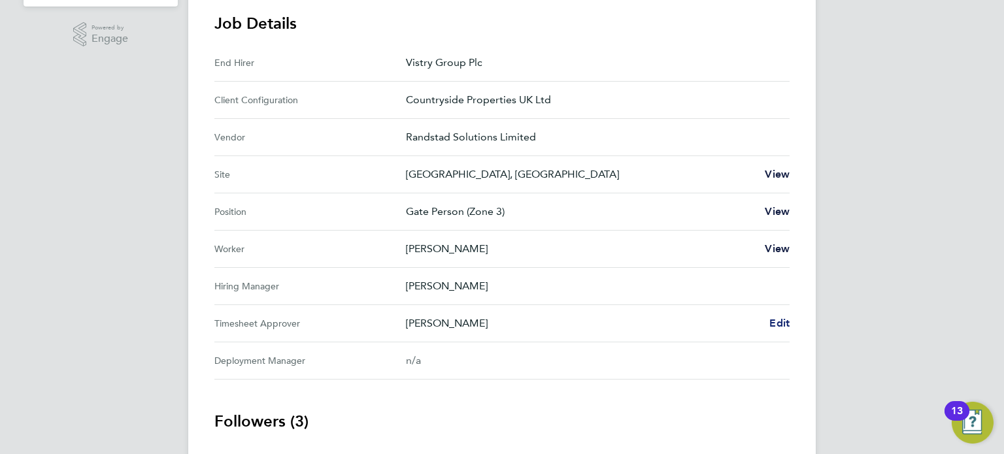
click at [781, 324] on span "Edit" at bounding box center [779, 323] width 20 height 12
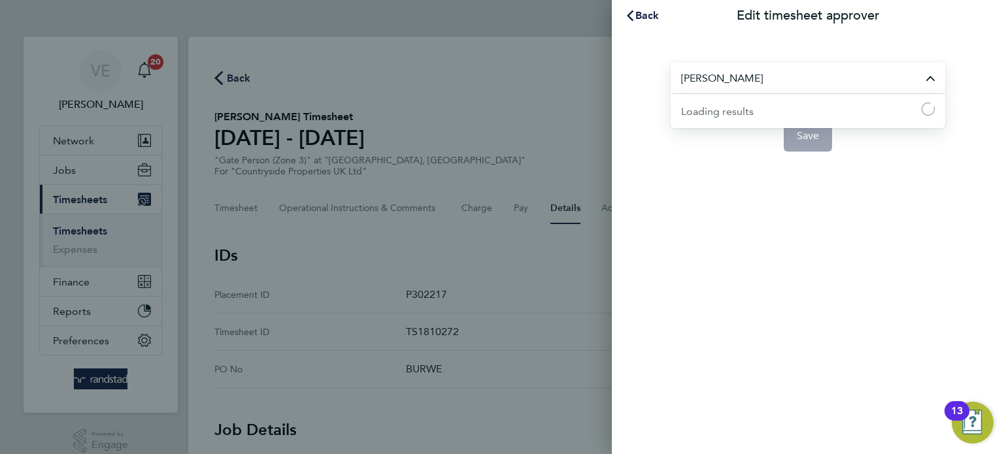
click at [711, 84] on input "[PERSON_NAME]" at bounding box center [808, 78] width 275 height 31
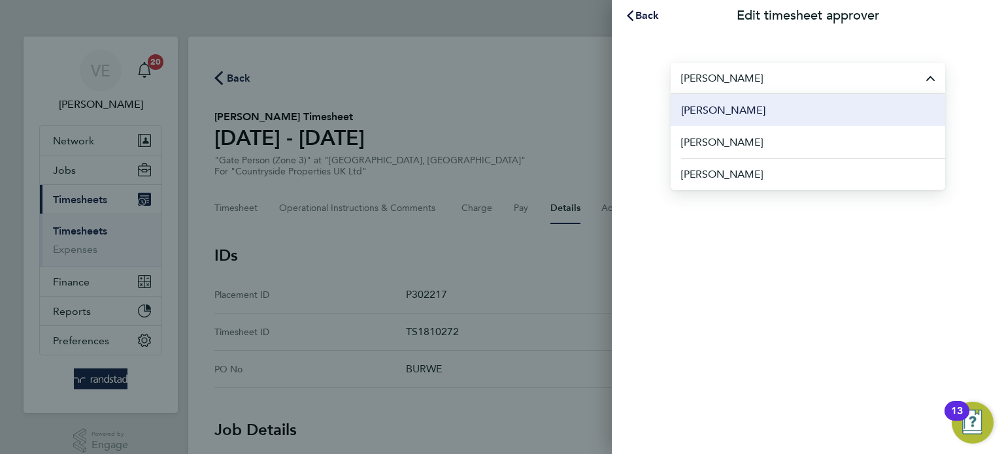
click at [748, 112] on li "[PERSON_NAME]" at bounding box center [808, 110] width 275 height 32
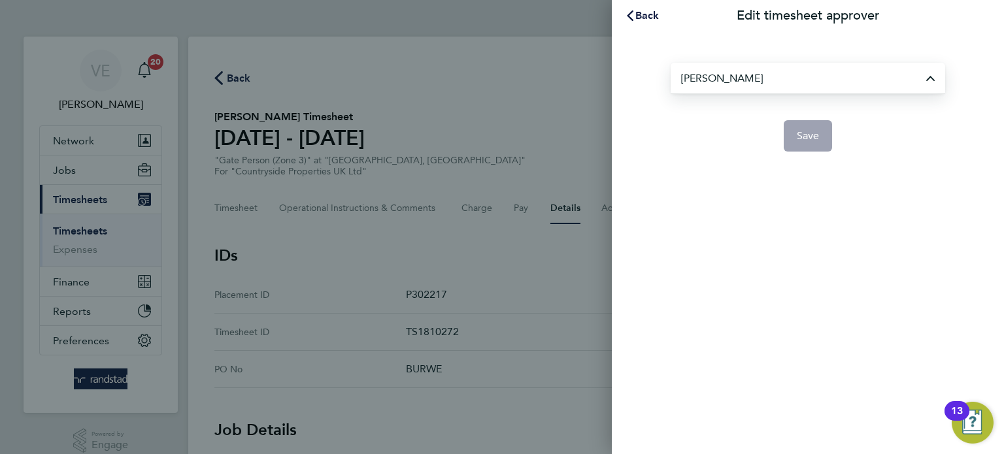
type input "[PERSON_NAME]"
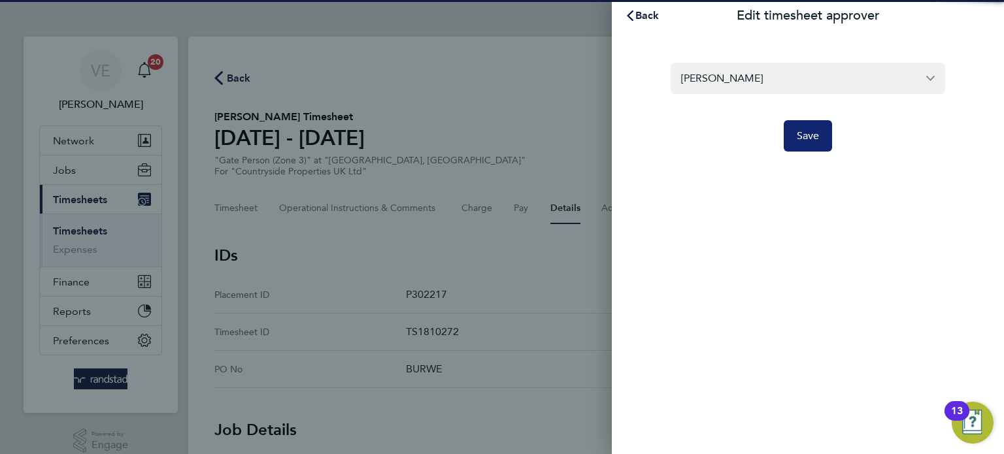
click at [810, 142] on span "Save" at bounding box center [808, 135] width 23 height 13
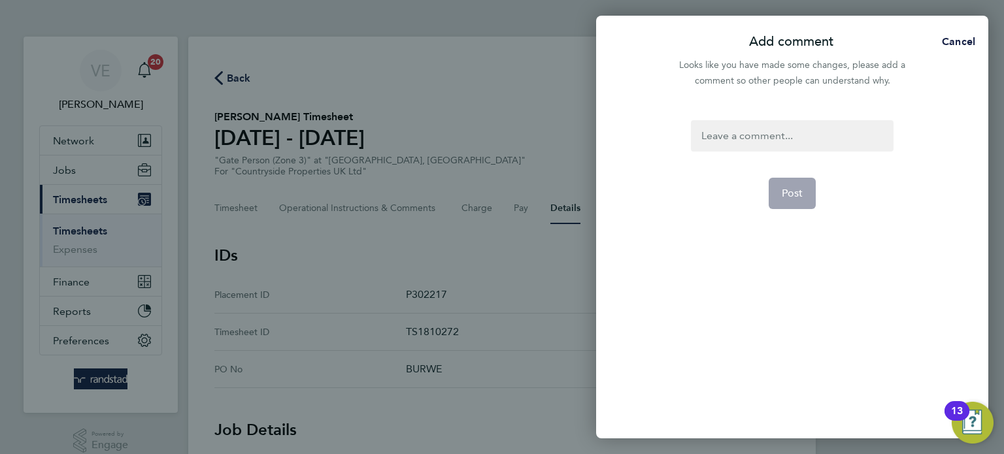
click at [761, 131] on div at bounding box center [792, 135] width 202 height 31
click at [758, 129] on div at bounding box center [792, 135] width 202 height 31
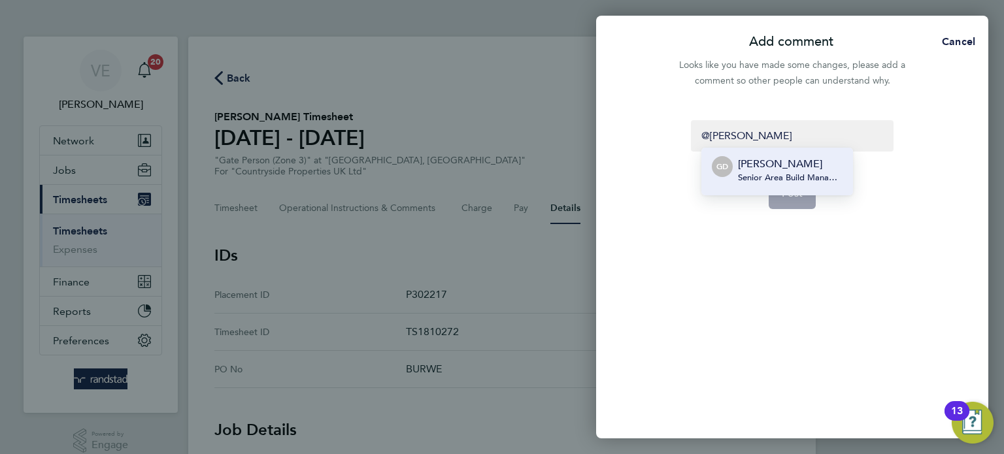
drag, startPoint x: 773, startPoint y: 161, endPoint x: 794, endPoint y: 151, distance: 23.1
click at [773, 160] on p "[PERSON_NAME]" at bounding box center [790, 164] width 105 height 16
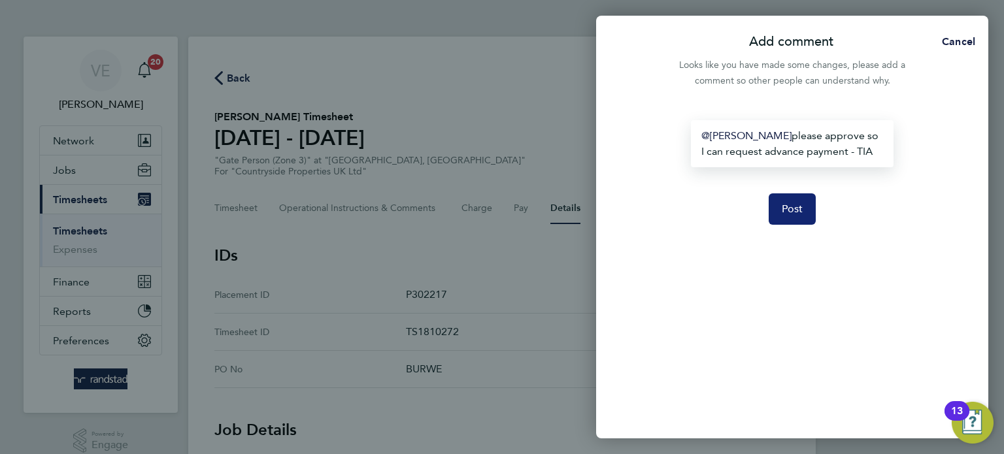
click at [808, 203] on button "Post" at bounding box center [793, 208] width 48 height 31
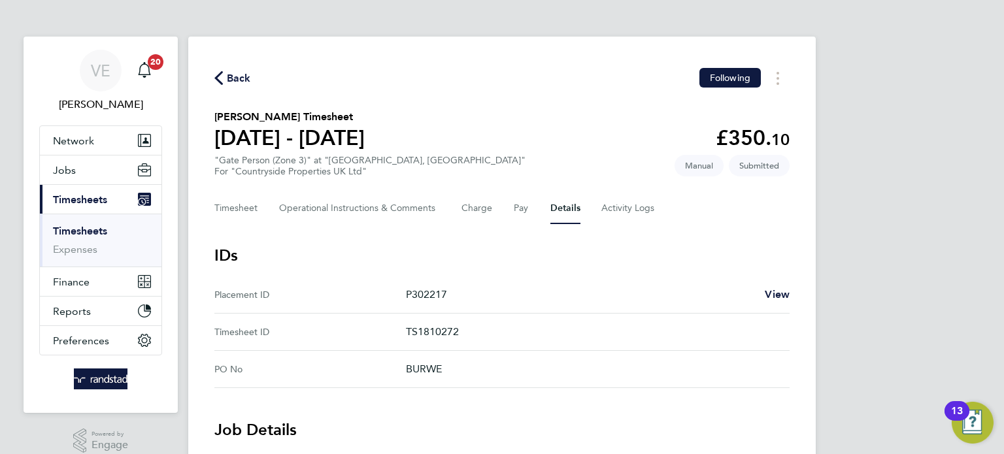
click at [217, 81] on icon "button" at bounding box center [218, 78] width 8 height 14
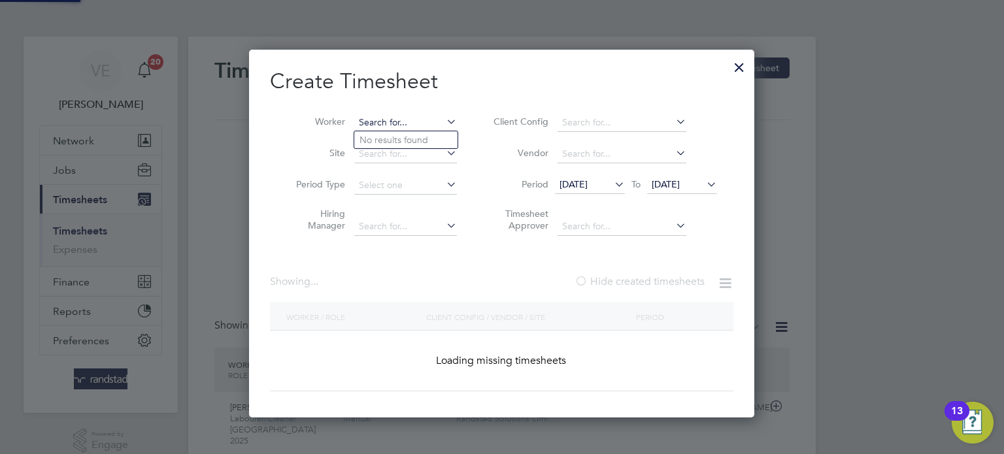
click at [437, 122] on input at bounding box center [405, 123] width 103 height 18
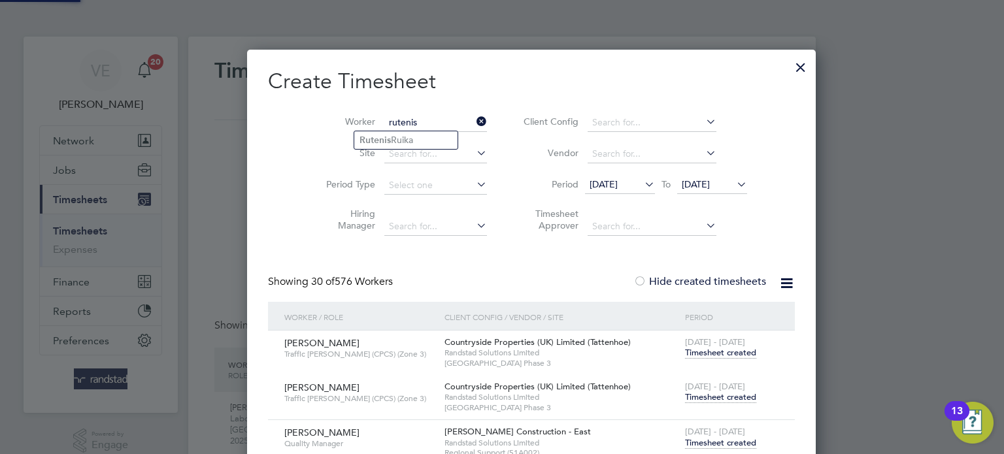
type input "rutenis"
click at [397, 131] on ul "Rutenis Ruika" at bounding box center [406, 140] width 105 height 19
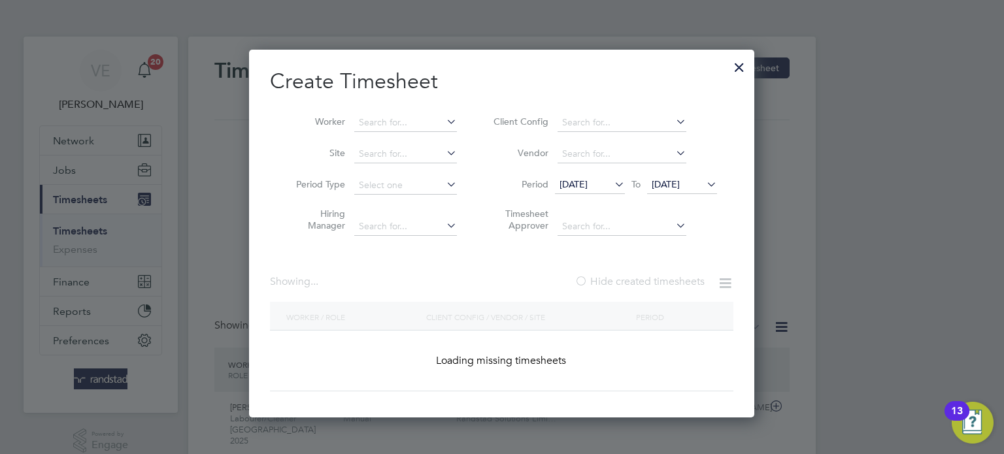
click at [411, 124] on input at bounding box center [405, 123] width 103 height 18
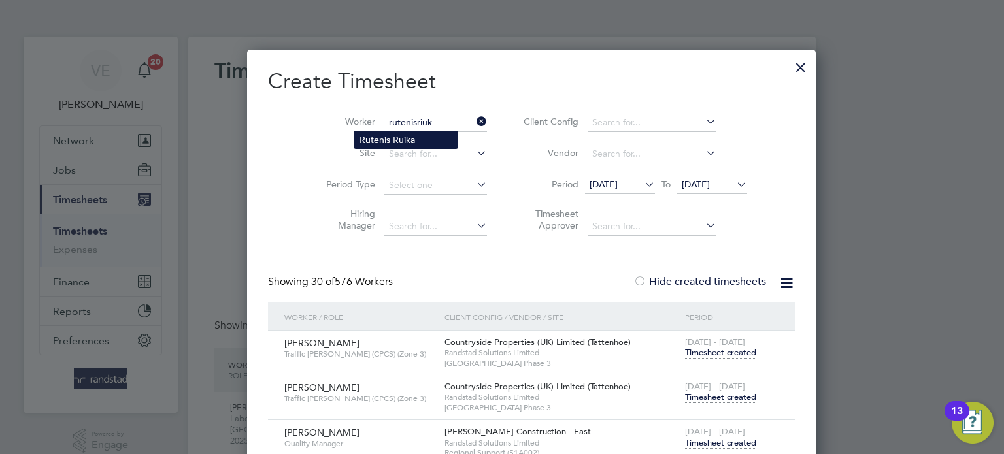
click at [420, 136] on li "Rutenis Ruika" at bounding box center [405, 139] width 103 height 17
type input "Rutenis Ruika"
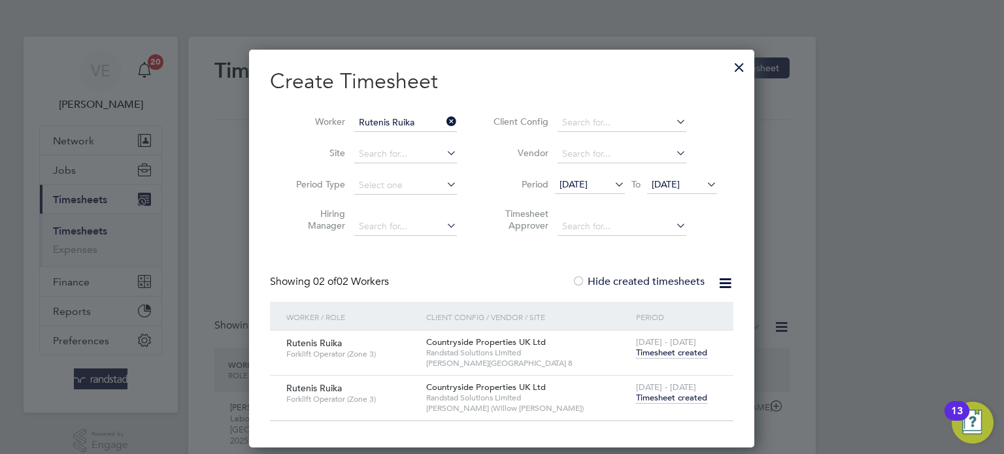
click at [687, 395] on span "Timesheet created" at bounding box center [671, 398] width 71 height 12
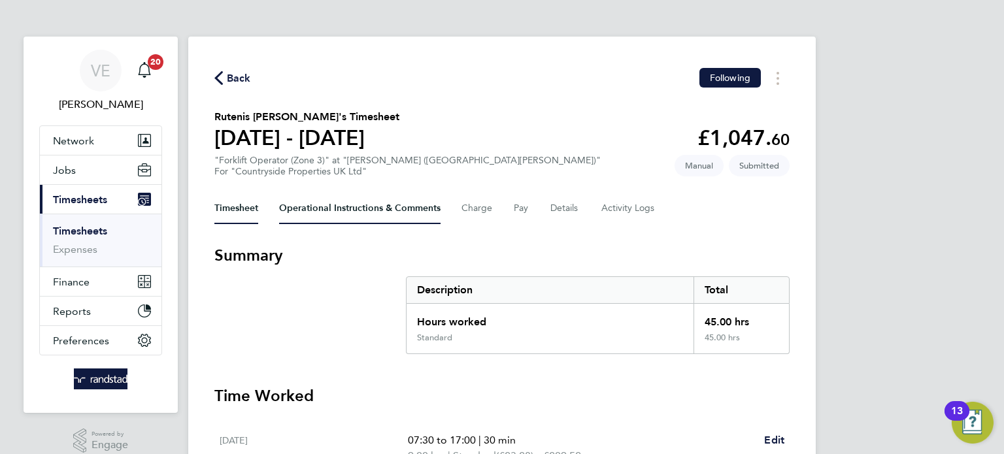
click at [388, 203] on Comments-tab "Operational Instructions & Comments" at bounding box center [359, 208] width 161 height 31
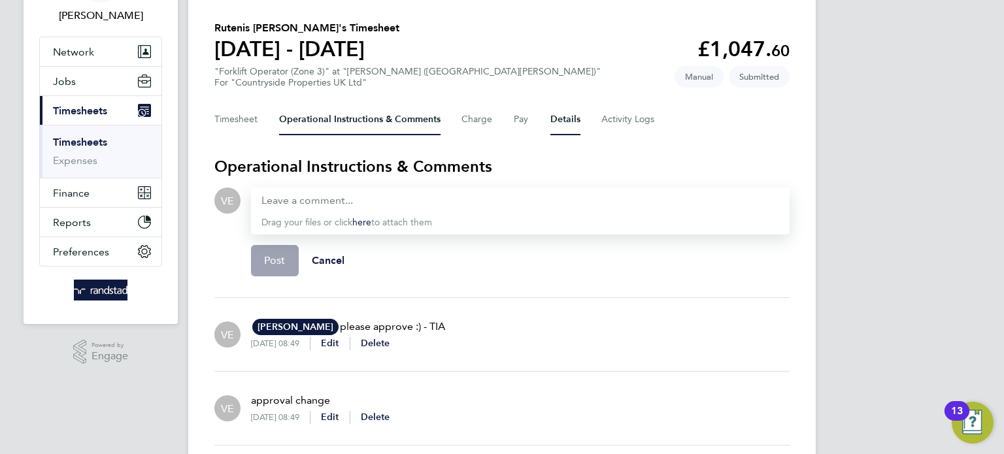
click at [569, 126] on button "Details" at bounding box center [565, 119] width 30 height 31
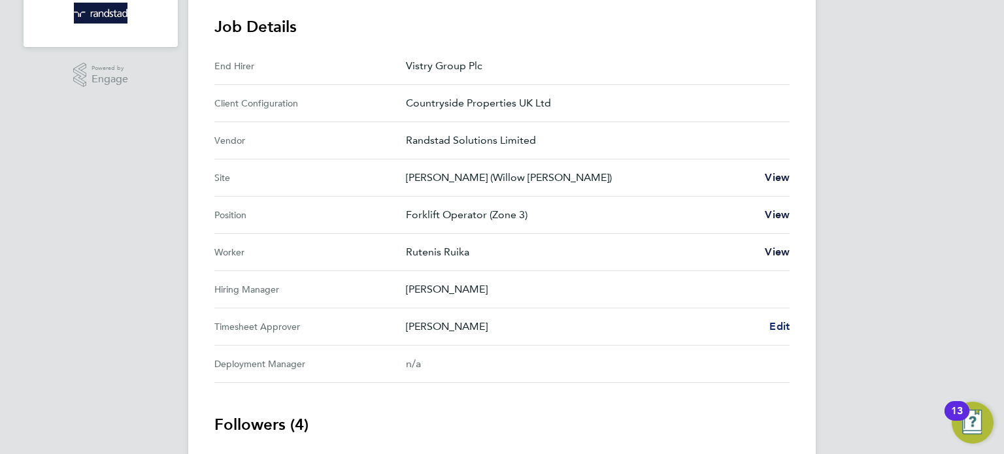
click at [786, 323] on span "Edit" at bounding box center [779, 326] width 20 height 12
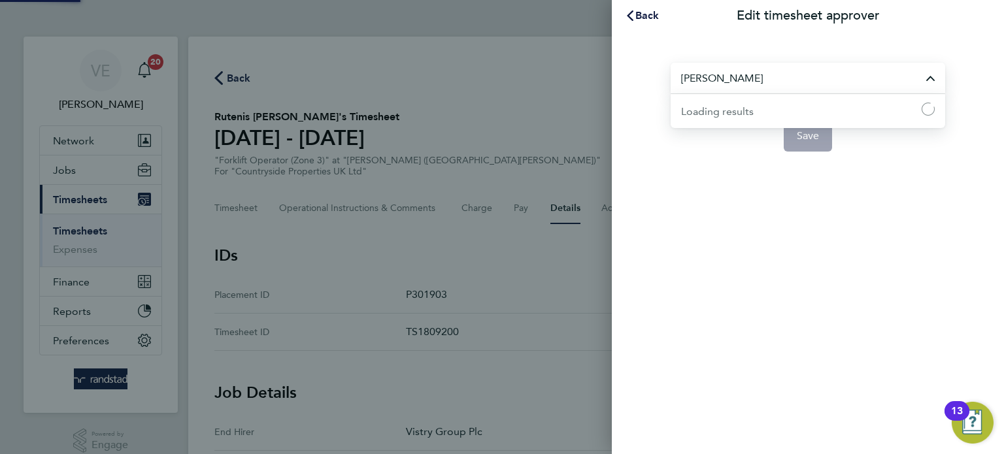
click at [716, 63] on input "[PERSON_NAME]" at bounding box center [808, 78] width 275 height 31
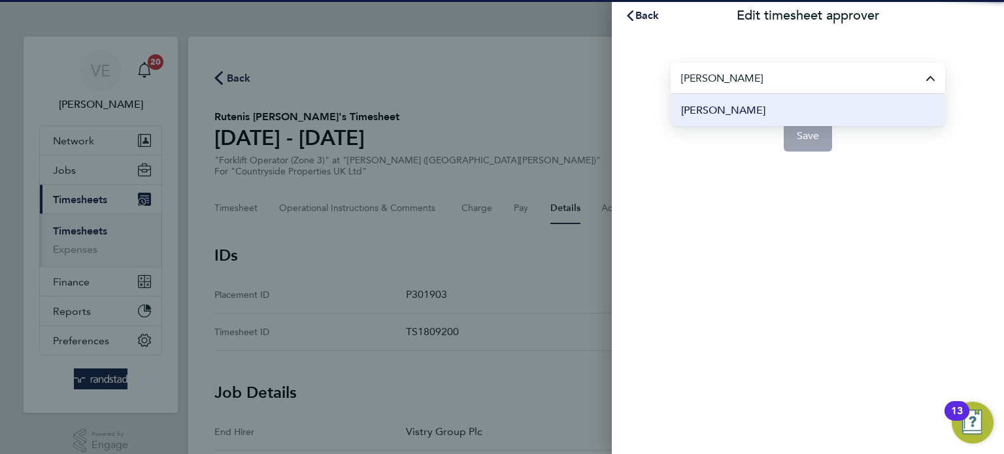
click at [777, 118] on li "[PERSON_NAME]" at bounding box center [808, 110] width 275 height 32
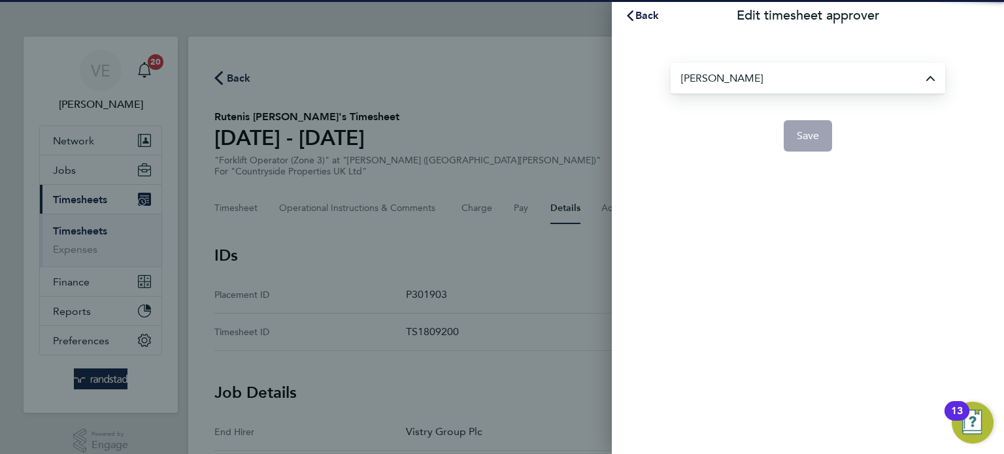
type input "[PERSON_NAME]"
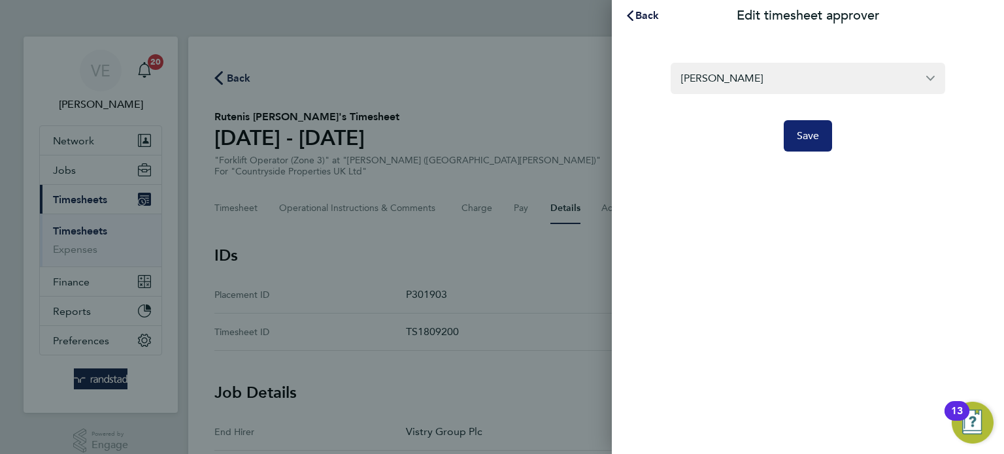
click at [817, 148] on button "Save" at bounding box center [808, 135] width 49 height 31
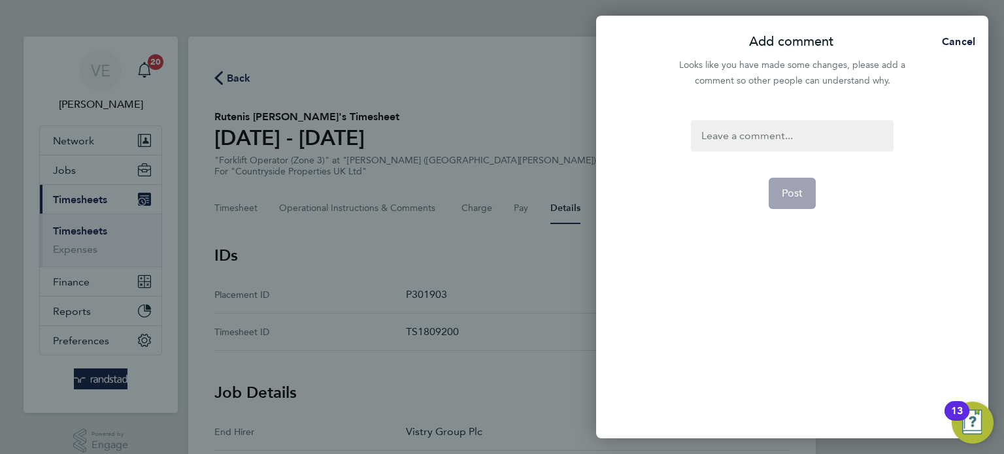
click at [752, 127] on div at bounding box center [792, 135] width 202 height 31
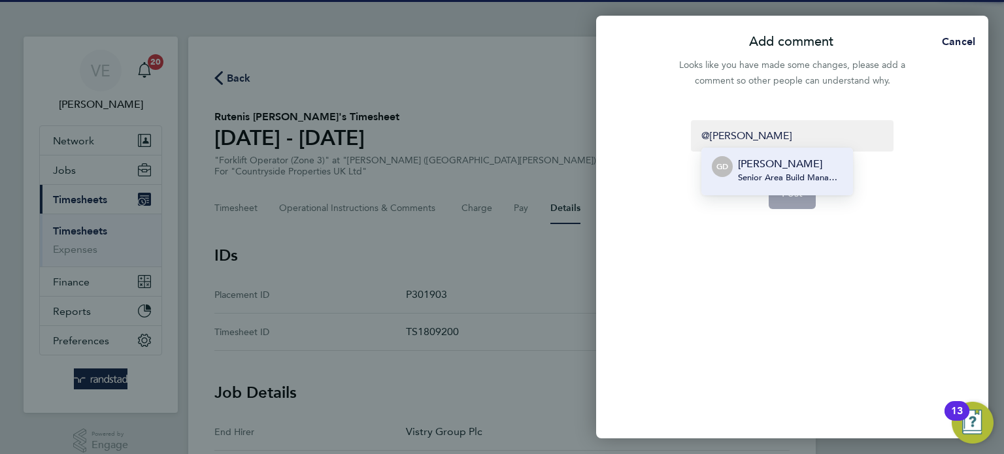
click at [780, 161] on p "[PERSON_NAME]" at bounding box center [790, 164] width 105 height 16
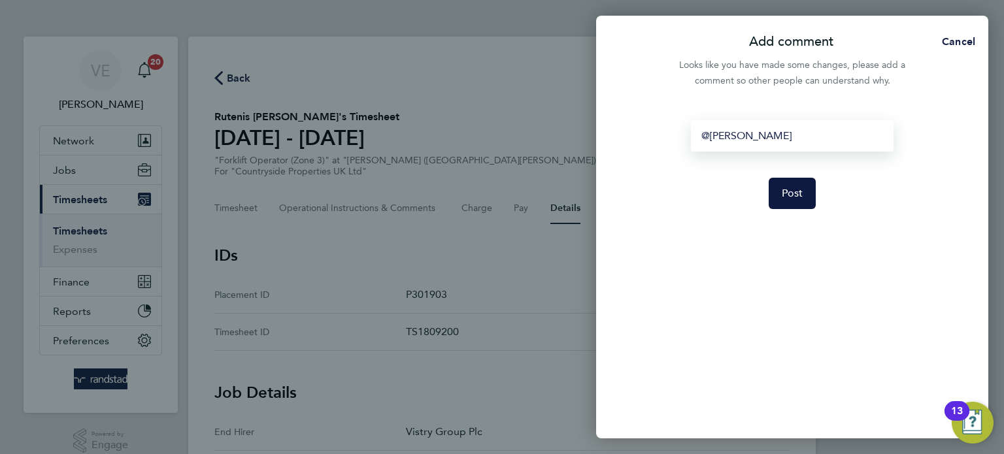
click at [808, 146] on div "[PERSON_NAME] ​" at bounding box center [792, 135] width 202 height 31
paste div
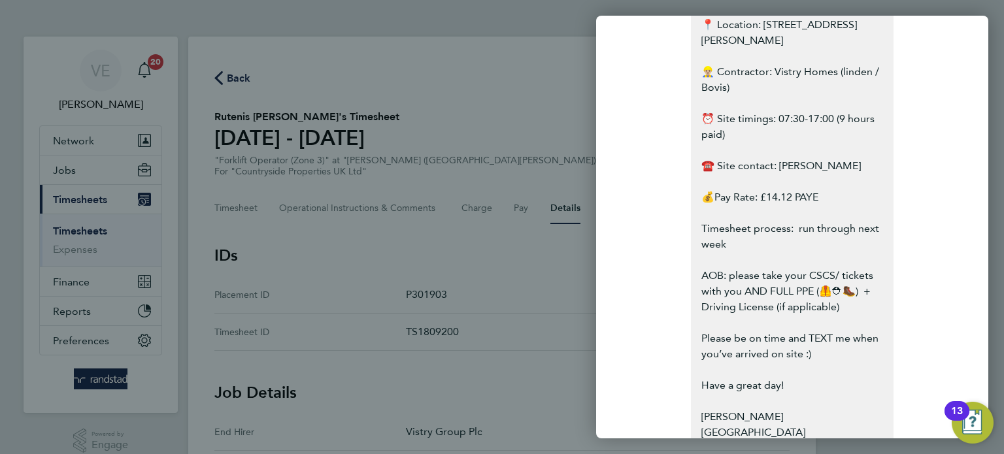
click at [648, 155] on div "[PERSON_NAME] ​ Hi Great to speak to you just now, the details are as follows. …" at bounding box center [792, 203] width 392 height 638
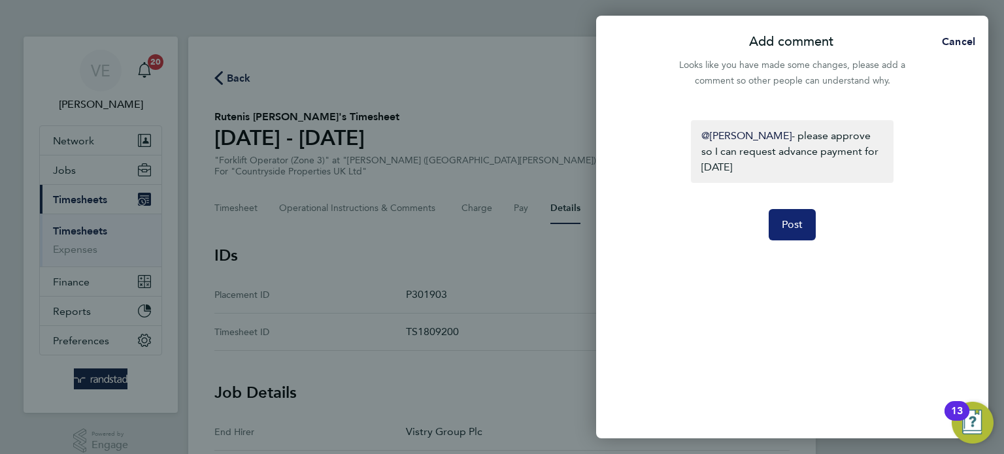
drag, startPoint x: 775, startPoint y: 230, endPoint x: 770, endPoint y: 219, distance: 12.3
click at [775, 227] on button "Post" at bounding box center [793, 224] width 48 height 31
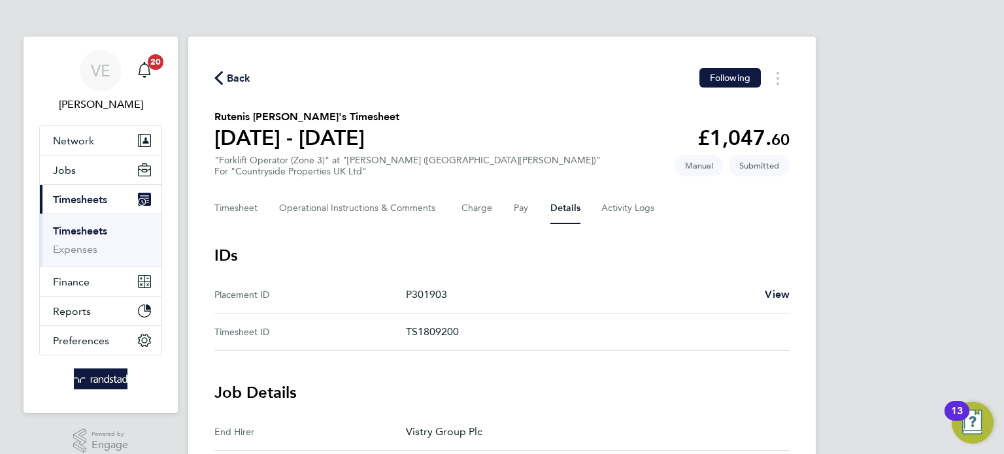
click at [242, 79] on span "Back" at bounding box center [239, 79] width 24 height 16
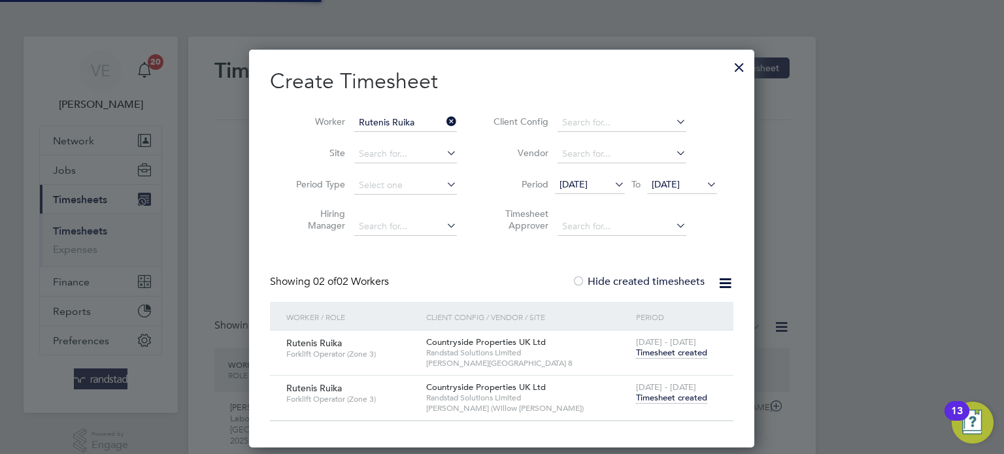
scroll to position [33, 114]
click at [444, 122] on icon at bounding box center [444, 121] width 0 height 18
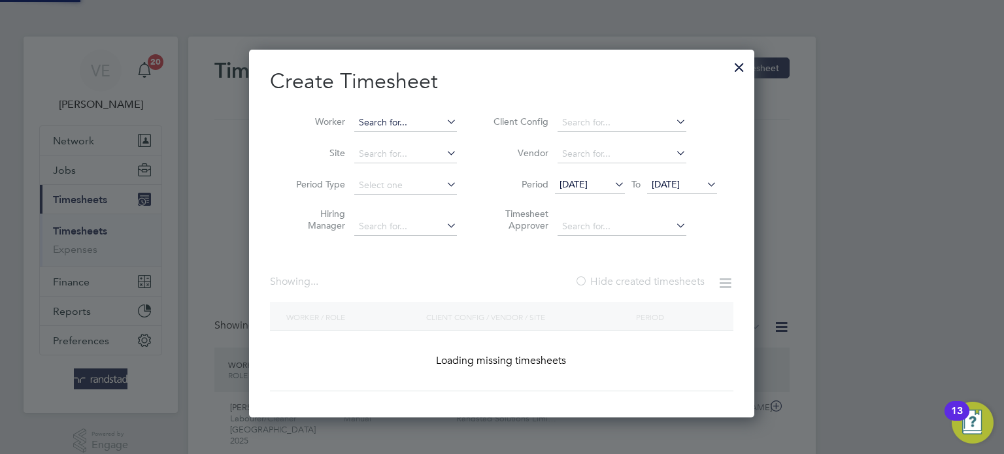
click at [412, 123] on input at bounding box center [405, 123] width 103 height 18
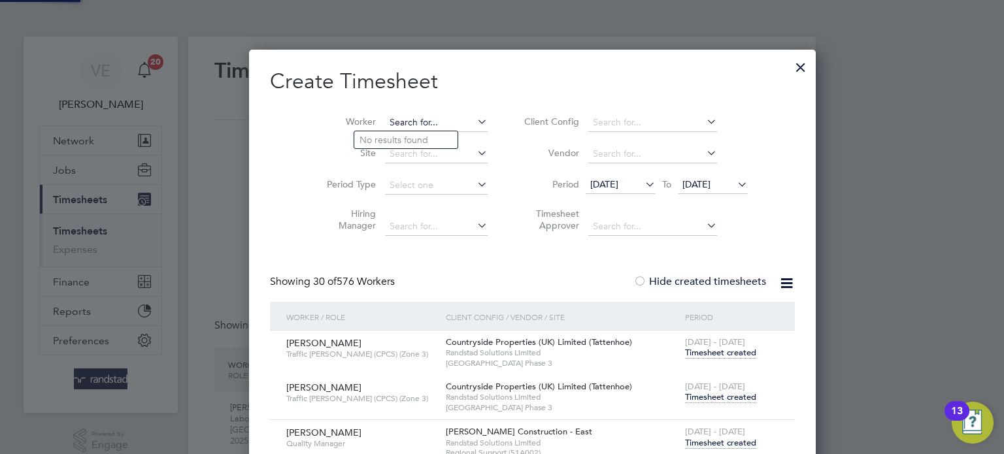
type input "b"
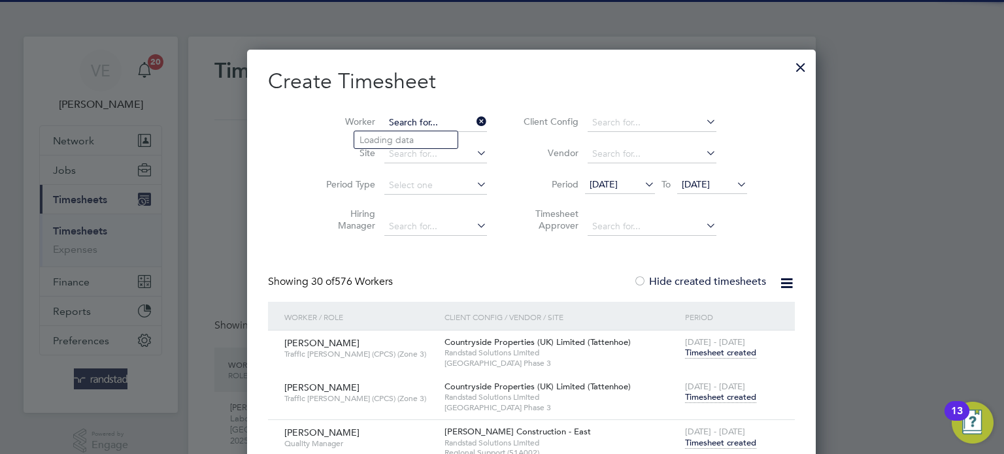
type input "b"
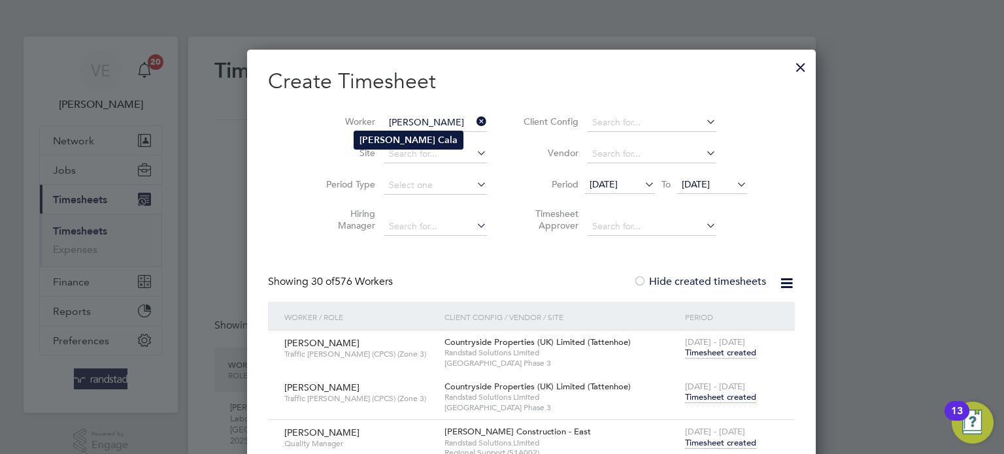
click at [422, 135] on li "[PERSON_NAME]" at bounding box center [408, 140] width 108 height 18
type input "[PERSON_NAME]"
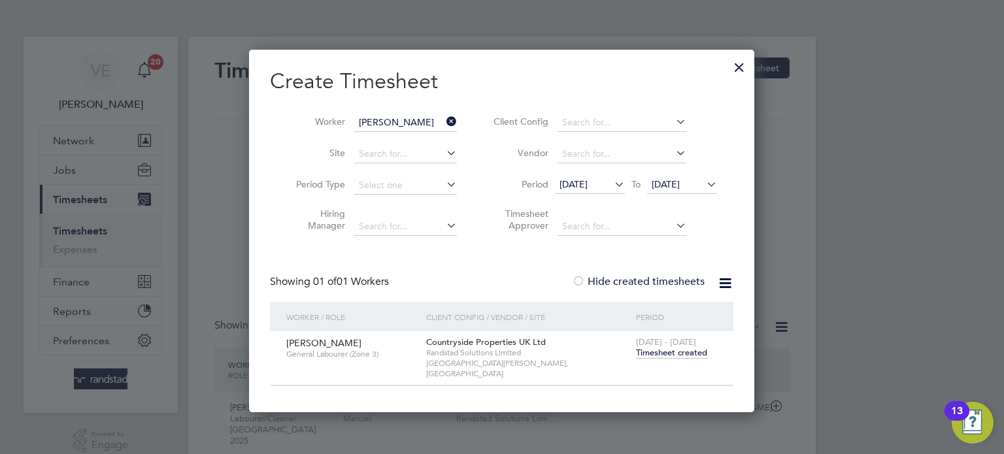
click at [688, 355] on span "Timesheet created" at bounding box center [671, 353] width 71 height 12
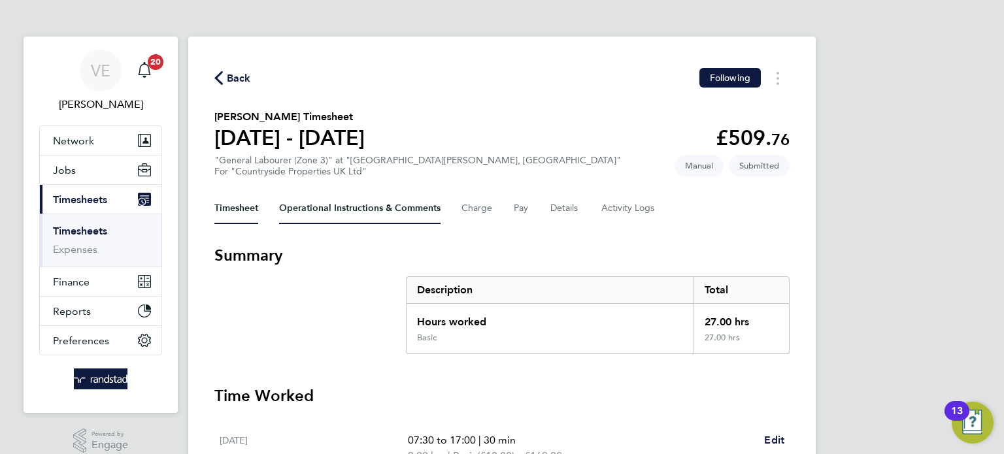
click at [387, 210] on Comments-tab "Operational Instructions & Comments" at bounding box center [359, 208] width 161 height 31
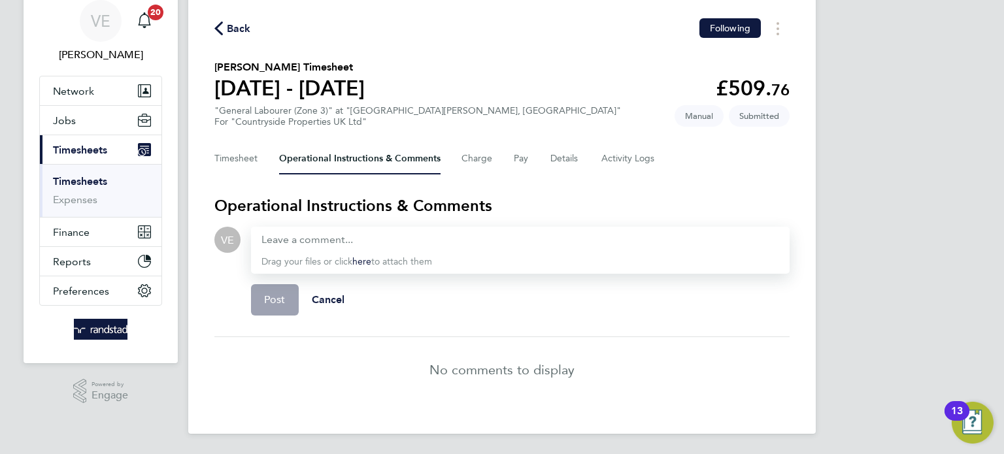
click at [546, 161] on div "Timesheet Operational Instructions & Comments Charge Pay Details Activity Logs" at bounding box center [501, 158] width 575 height 31
click at [559, 160] on button "Details" at bounding box center [565, 158] width 30 height 31
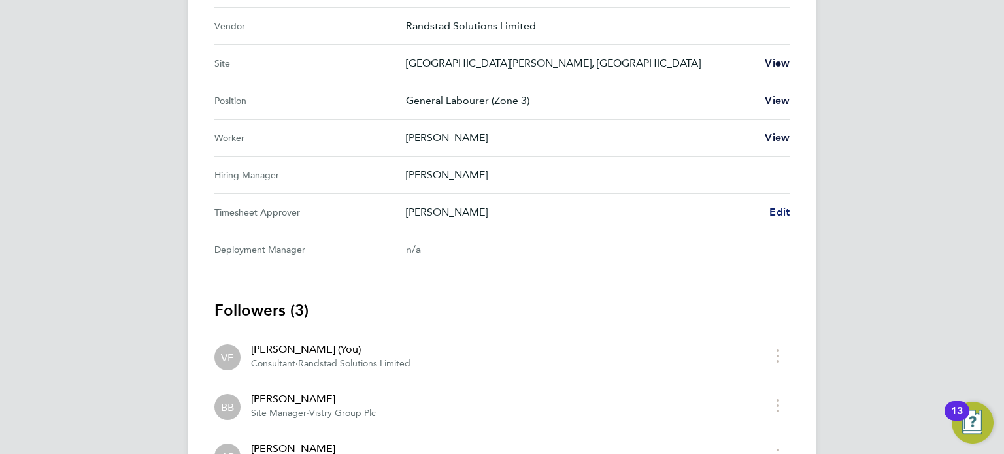
click at [786, 209] on span "Edit" at bounding box center [779, 212] width 20 height 12
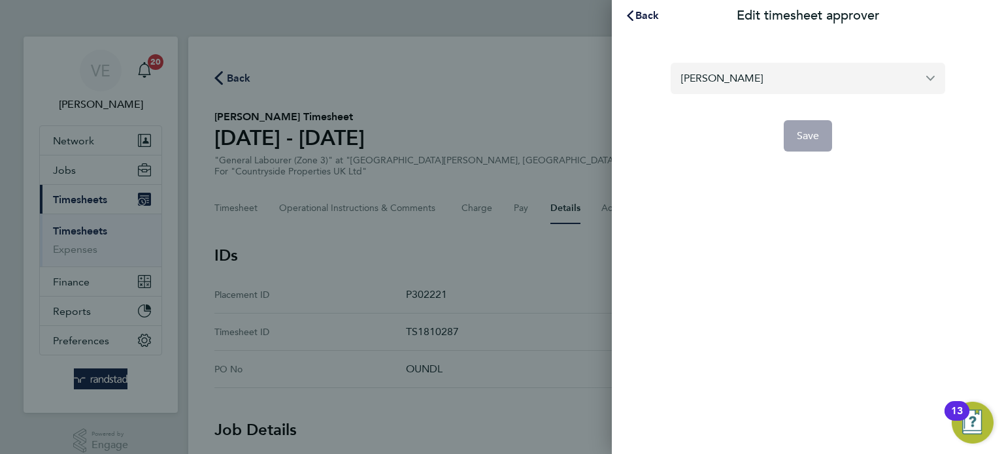
click at [778, 85] on input "[PERSON_NAME]" at bounding box center [808, 78] width 275 height 31
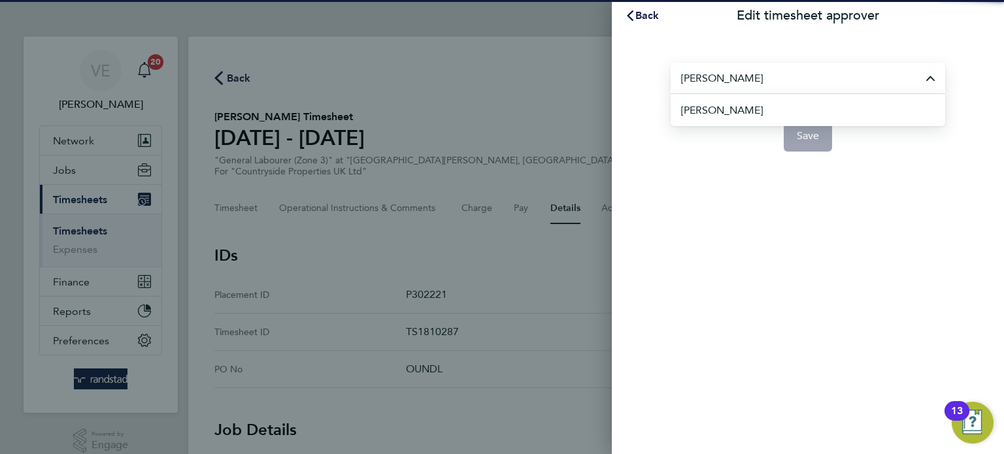
click at [824, 110] on li "[PERSON_NAME]" at bounding box center [813, 110] width 264 height 32
type input "[PERSON_NAME]"
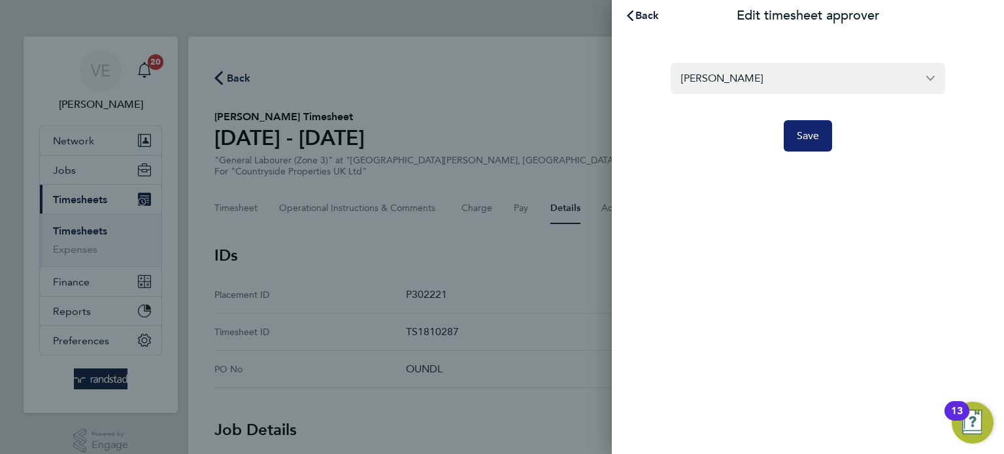
click at [820, 137] on button "Save" at bounding box center [808, 135] width 49 height 31
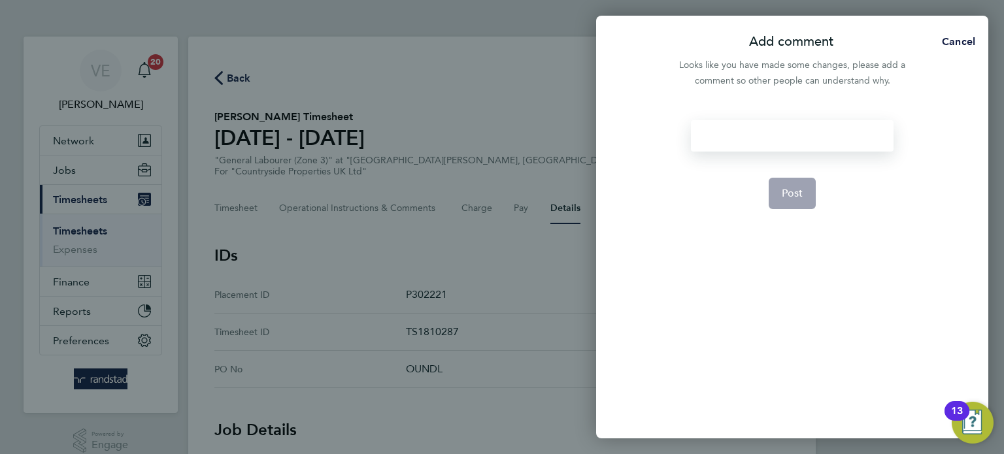
click at [824, 143] on div at bounding box center [792, 135] width 202 height 31
click at [824, 142] on div at bounding box center [792, 135] width 202 height 31
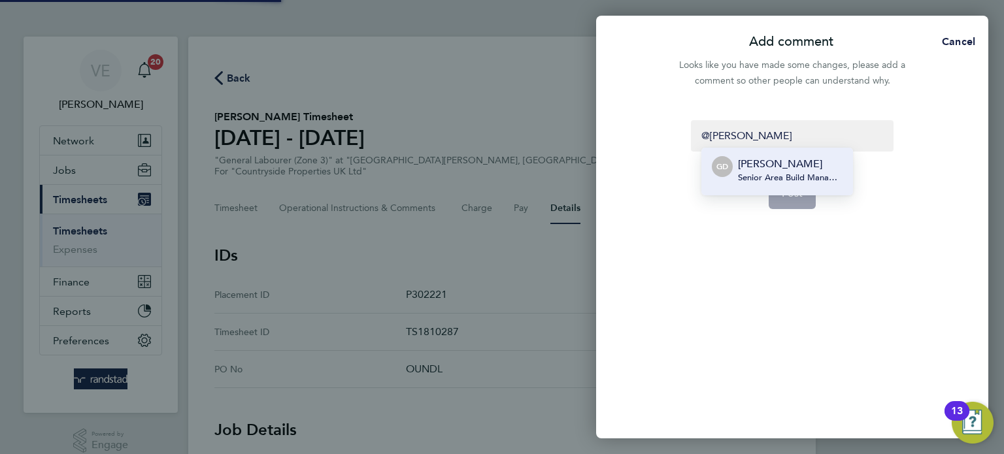
click at [787, 168] on p "[PERSON_NAME]" at bounding box center [790, 164] width 105 height 16
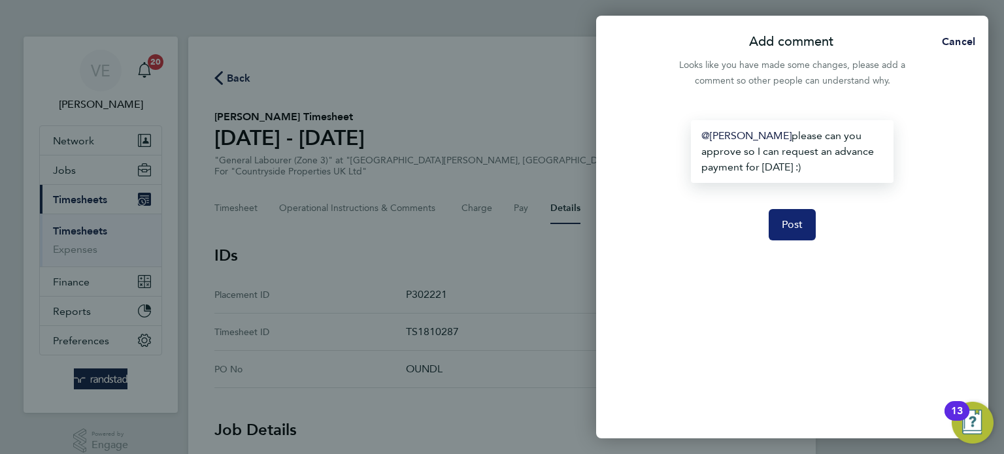
click at [805, 229] on button "Post" at bounding box center [793, 224] width 48 height 31
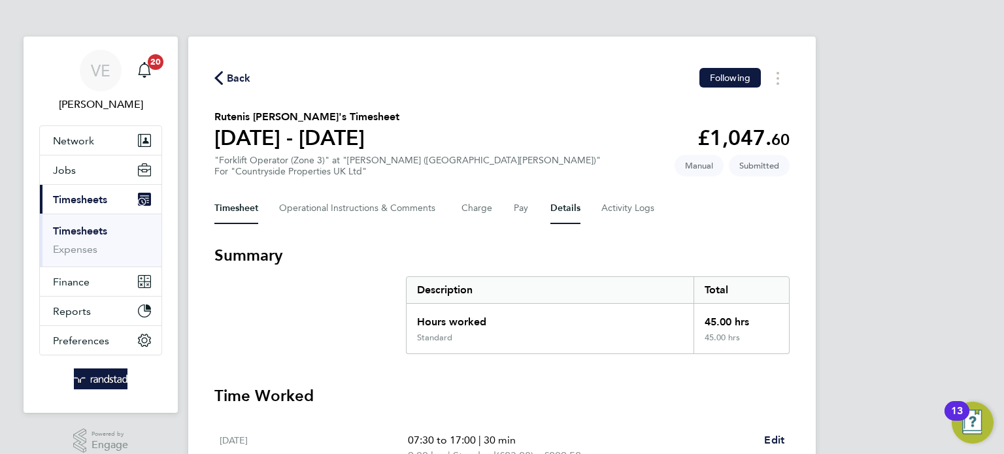
click at [554, 212] on button "Details" at bounding box center [565, 208] width 30 height 31
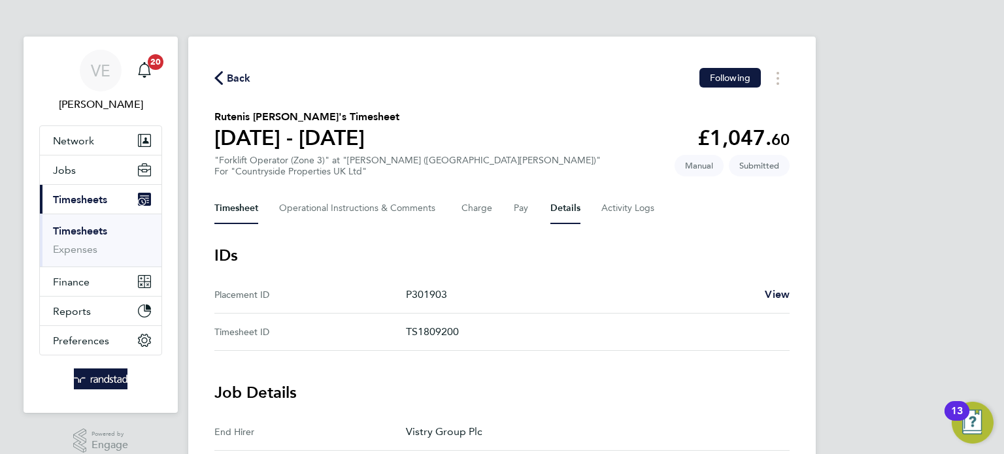
click at [215, 216] on button "Timesheet" at bounding box center [236, 208] width 44 height 31
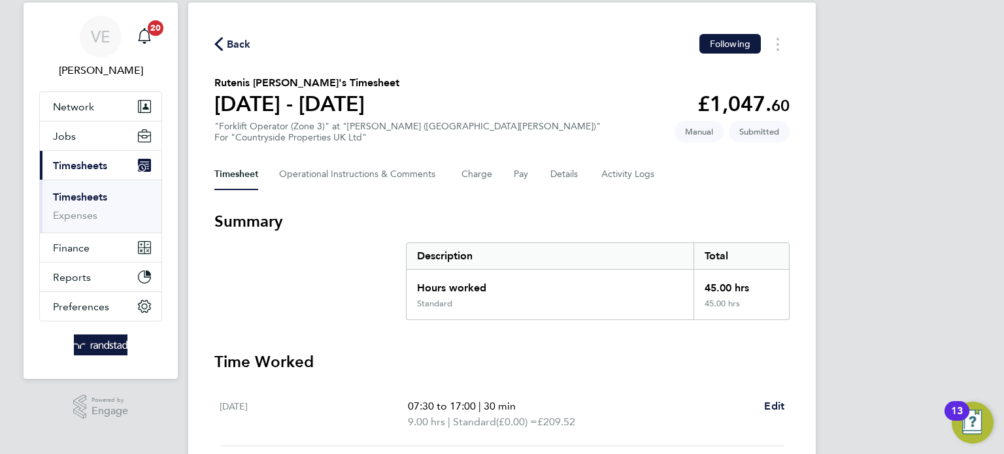
scroll to position [18, 0]
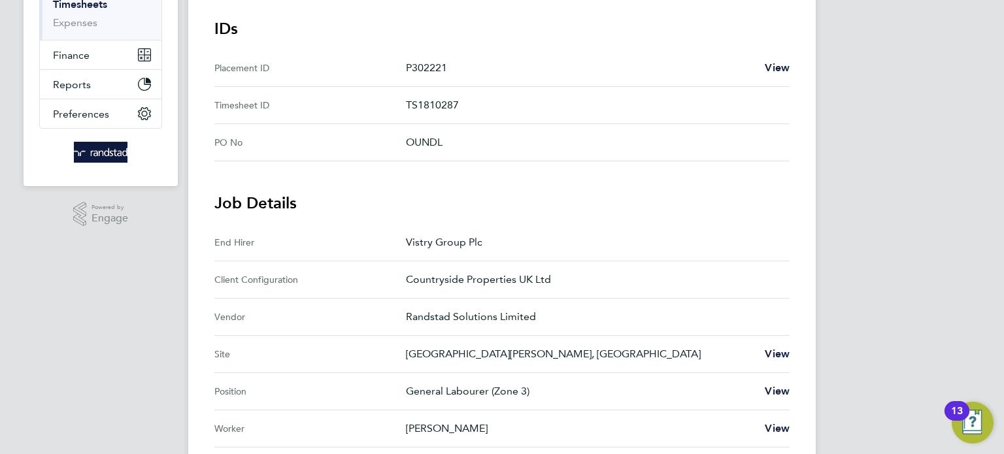
scroll to position [55, 0]
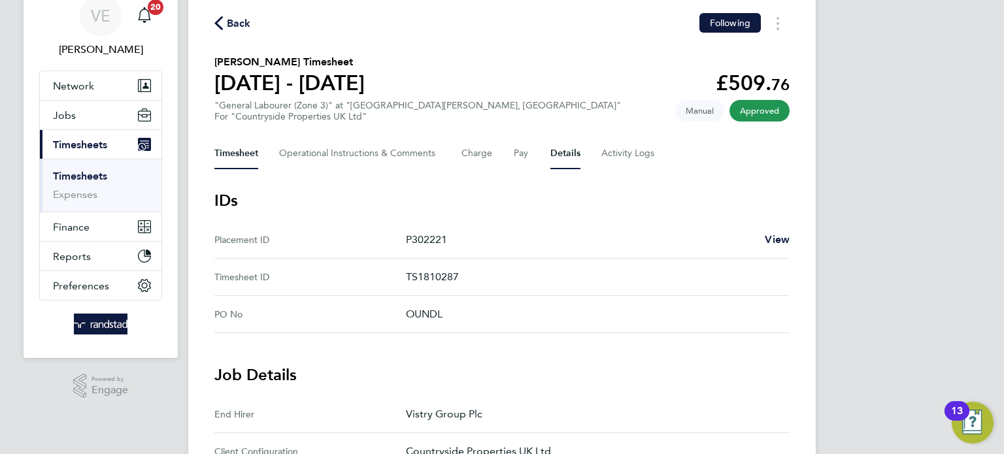
click at [229, 146] on button "Timesheet" at bounding box center [236, 153] width 44 height 31
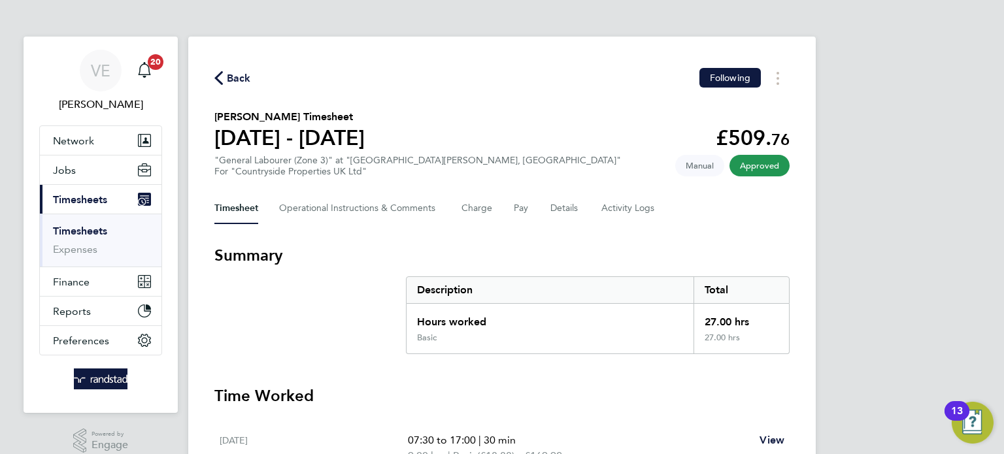
click at [240, 78] on span "Back" at bounding box center [239, 79] width 24 height 16
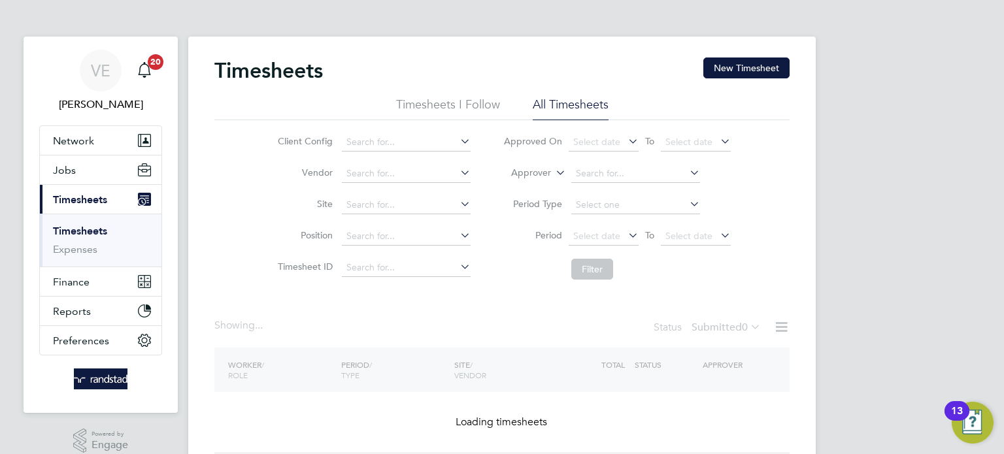
click at [756, 81] on div "Timesheets New Timesheet" at bounding box center [501, 77] width 575 height 39
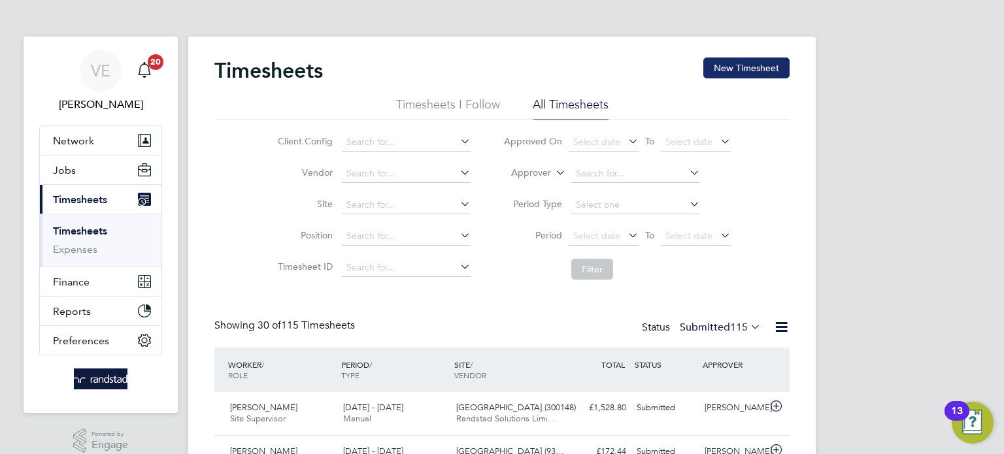
click at [745, 72] on button "New Timesheet" at bounding box center [746, 68] width 86 height 21
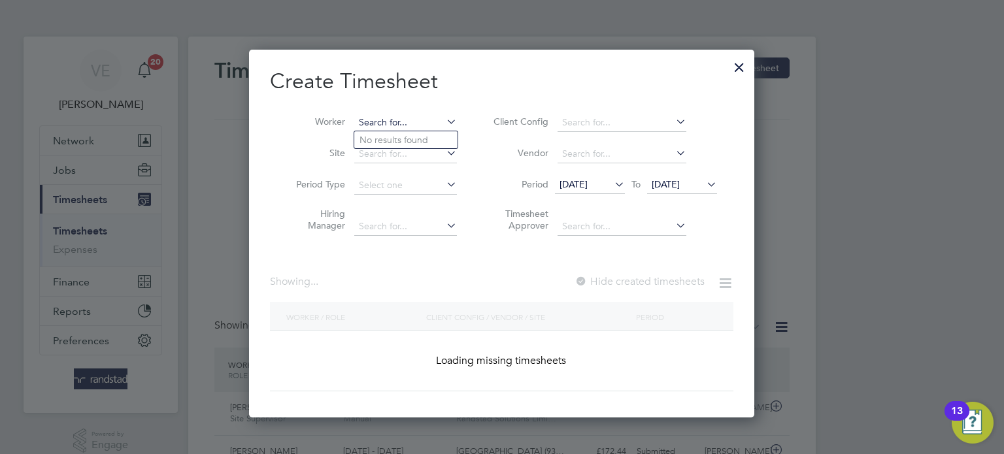
click at [381, 117] on input at bounding box center [405, 123] width 103 height 18
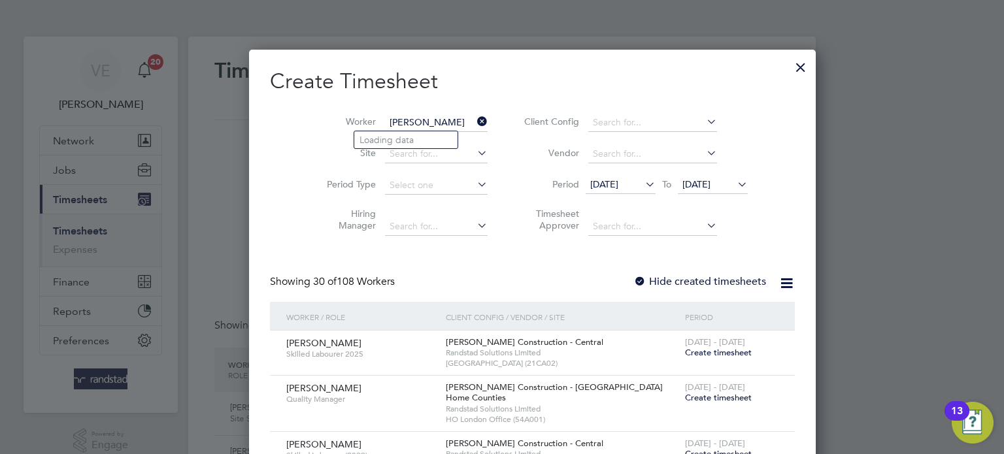
type input "[PERSON_NAME]"
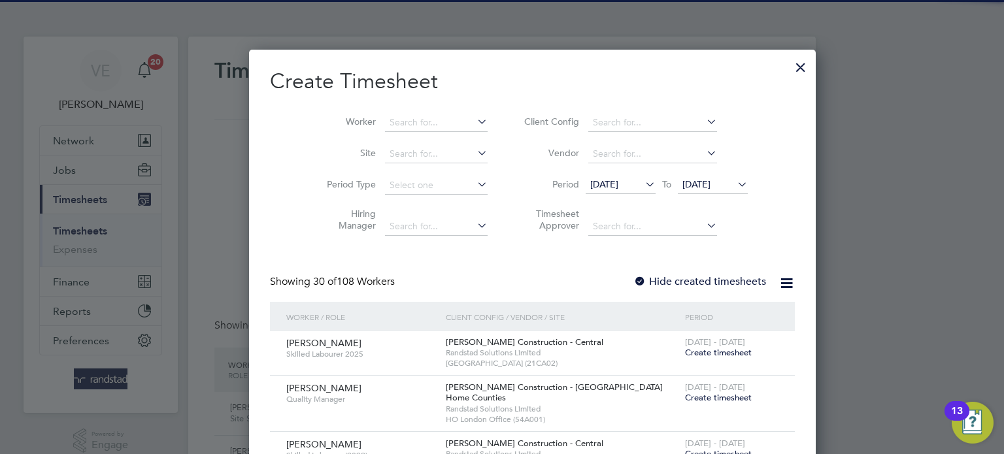
click at [400, 113] on li "Worker" at bounding box center [402, 122] width 203 height 31
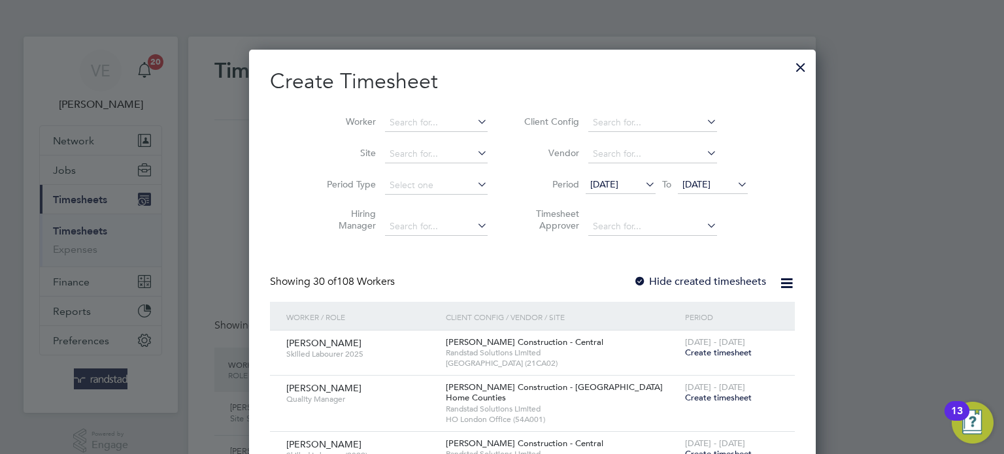
click at [412, 110] on li "Worker" at bounding box center [402, 122] width 203 height 31
click at [410, 122] on input at bounding box center [436, 123] width 103 height 18
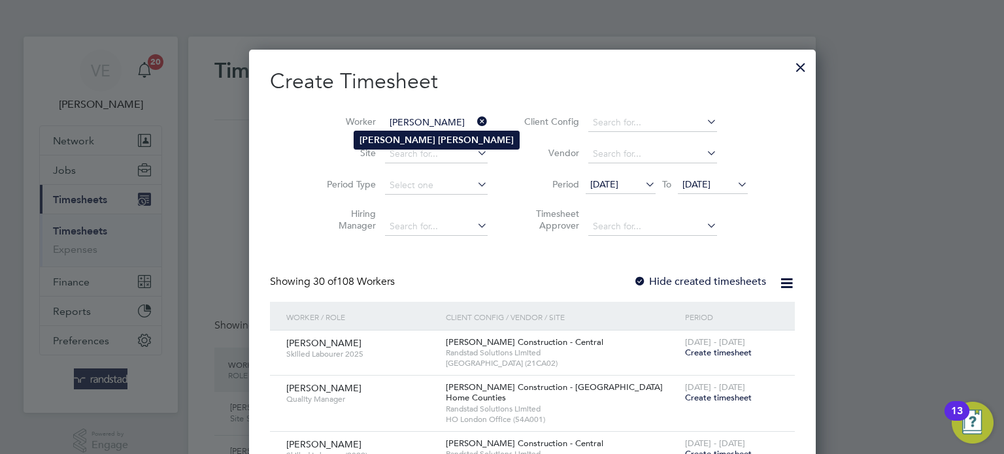
click at [438, 135] on b "[PERSON_NAME]" at bounding box center [476, 140] width 76 height 11
type input "[PERSON_NAME]"
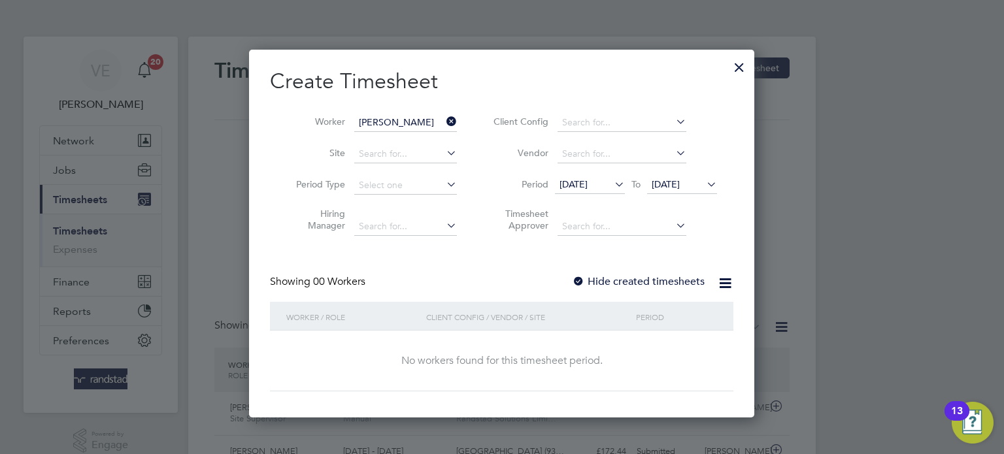
click at [644, 279] on label "Hide created timesheets" at bounding box center [638, 281] width 133 height 13
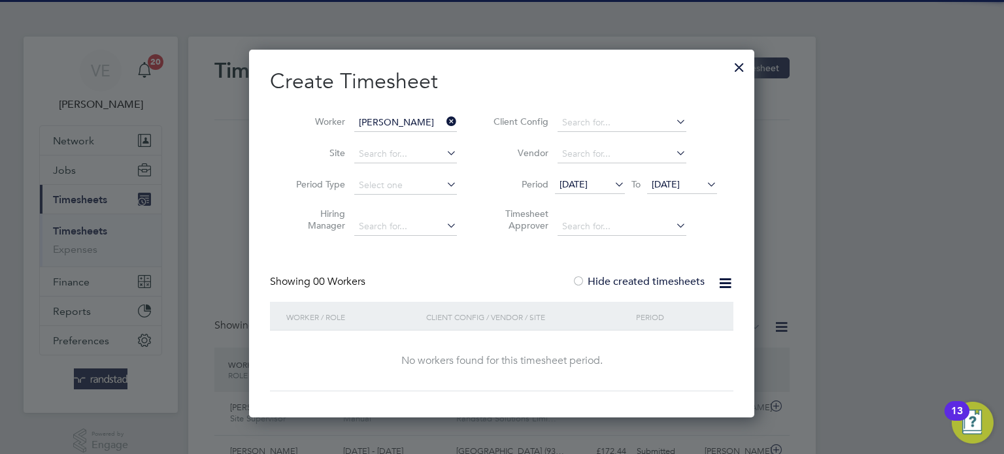
click at [664, 184] on span "[DATE]" at bounding box center [666, 184] width 28 height 12
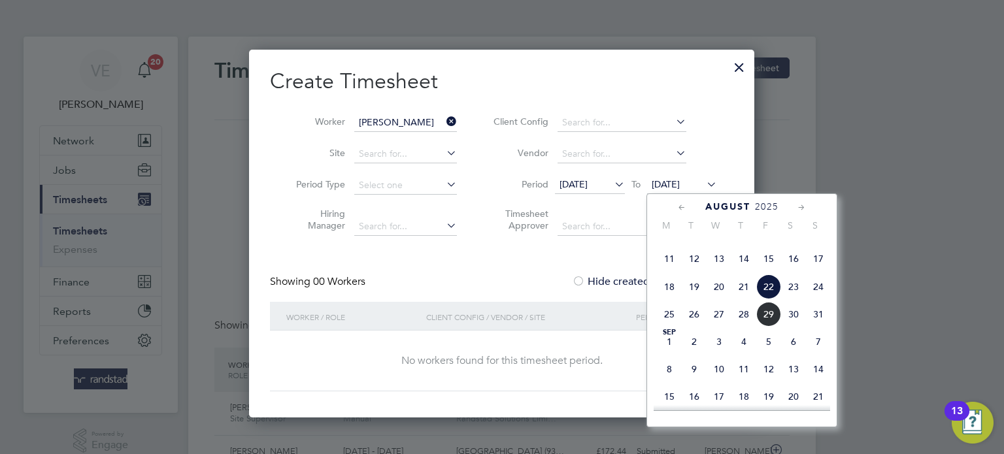
click at [810, 299] on span "24" at bounding box center [818, 287] width 25 height 25
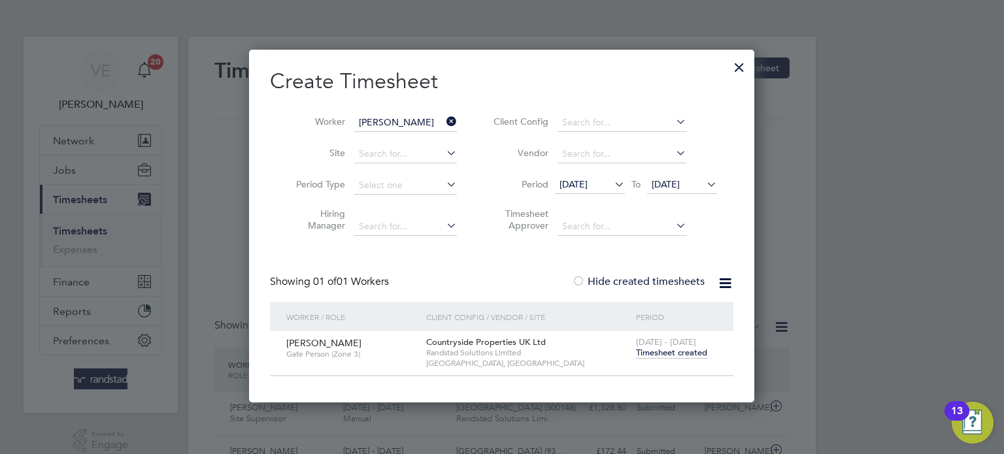
click at [660, 350] on span "Timesheet created" at bounding box center [671, 353] width 71 height 12
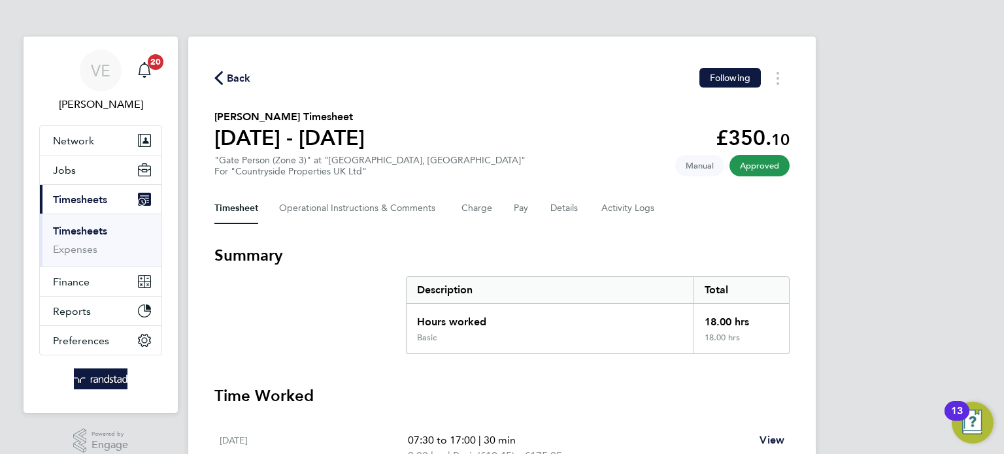
click at [220, 80] on icon "button" at bounding box center [218, 78] width 8 height 14
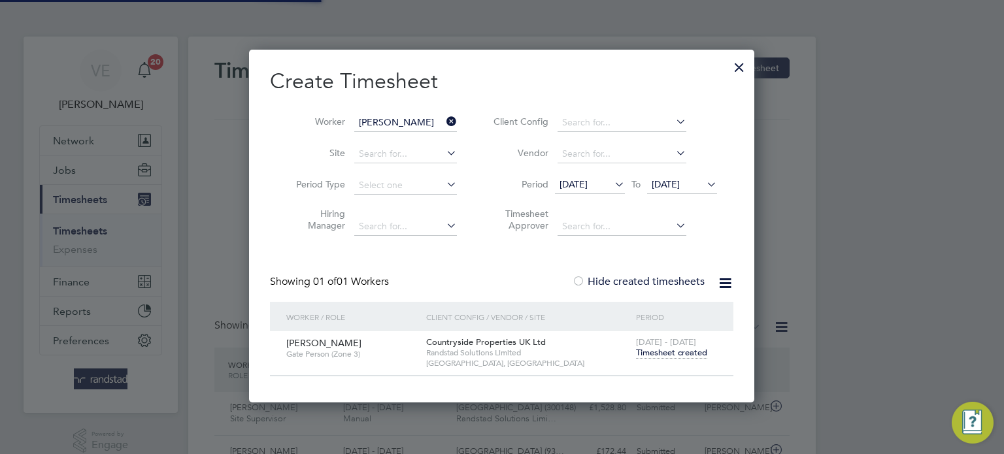
scroll to position [33, 114]
click at [444, 122] on icon at bounding box center [444, 121] width 0 height 18
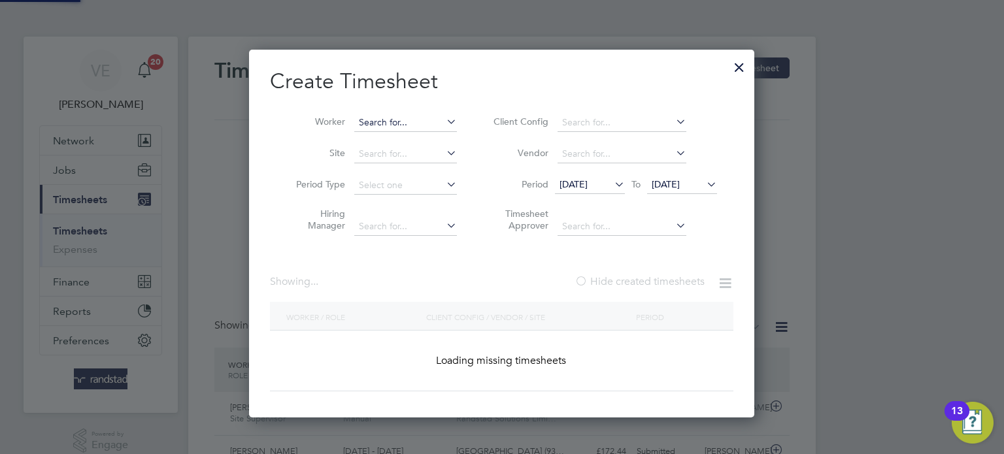
click at [401, 126] on input at bounding box center [405, 123] width 103 height 18
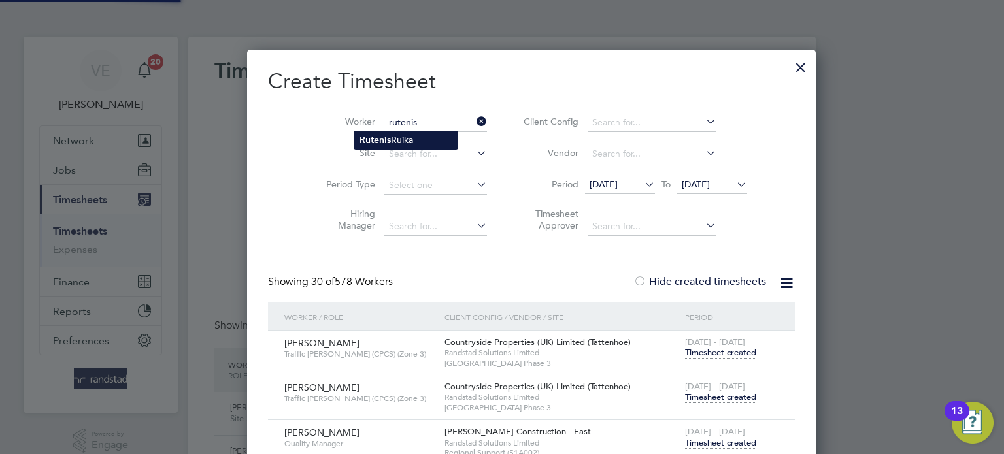
click at [418, 142] on li "Rutenis Ruika" at bounding box center [405, 140] width 103 height 18
type input "Rutenis Ruika"
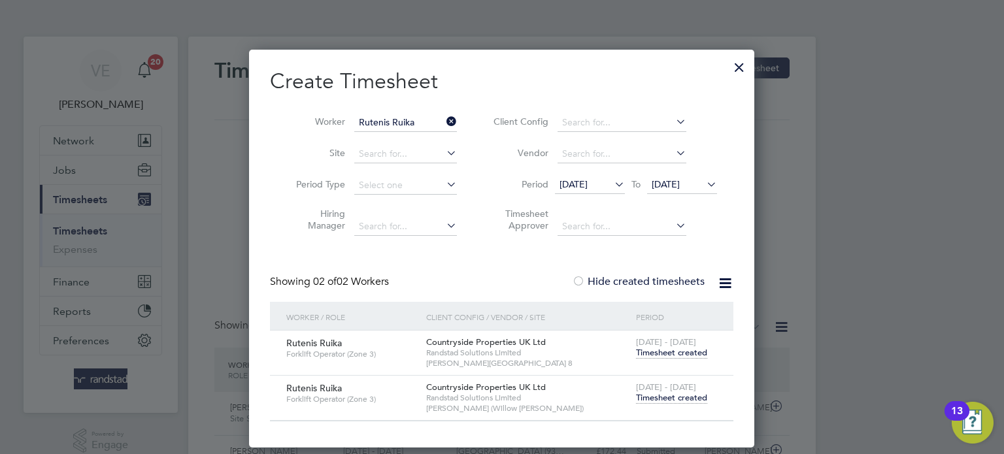
click at [682, 396] on span "Timesheet created" at bounding box center [671, 398] width 71 height 12
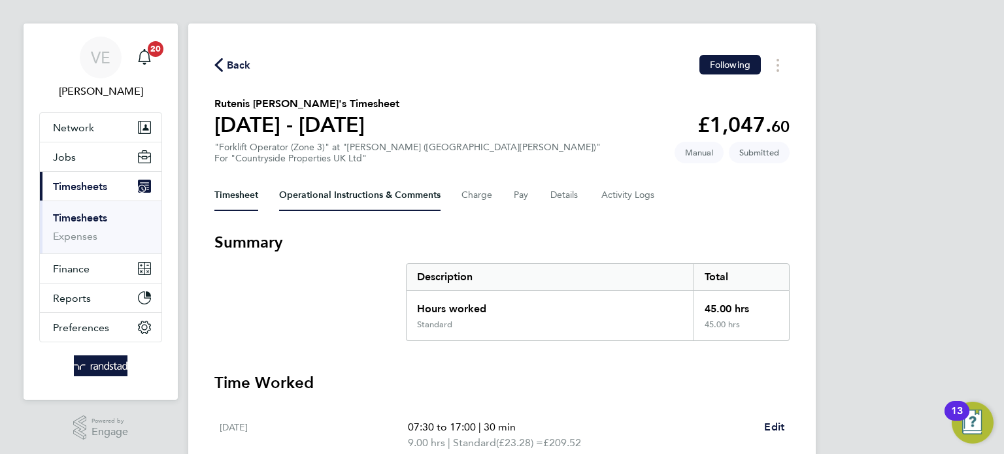
click at [350, 199] on Comments-tab "Operational Instructions & Comments" at bounding box center [359, 195] width 161 height 31
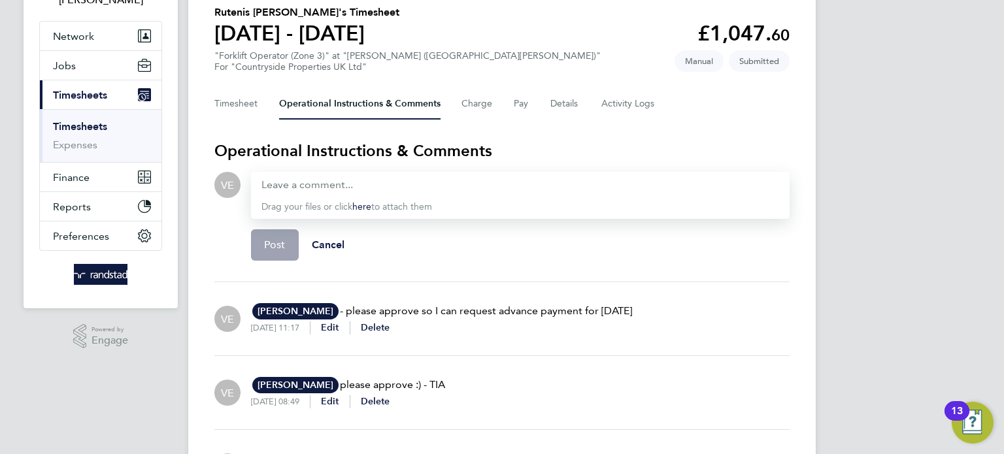
click at [306, 196] on div "Drag your files or click here to attach them" at bounding box center [520, 195] width 539 height 47
click at [303, 190] on div at bounding box center [520, 185] width 518 height 16
click at [303, 188] on div at bounding box center [520, 185] width 518 height 16
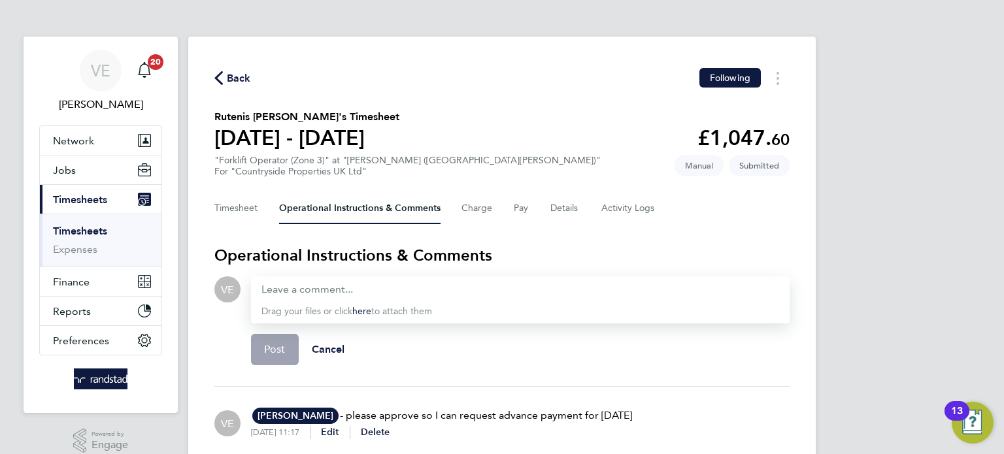
click at [241, 83] on span "Back" at bounding box center [239, 79] width 24 height 16
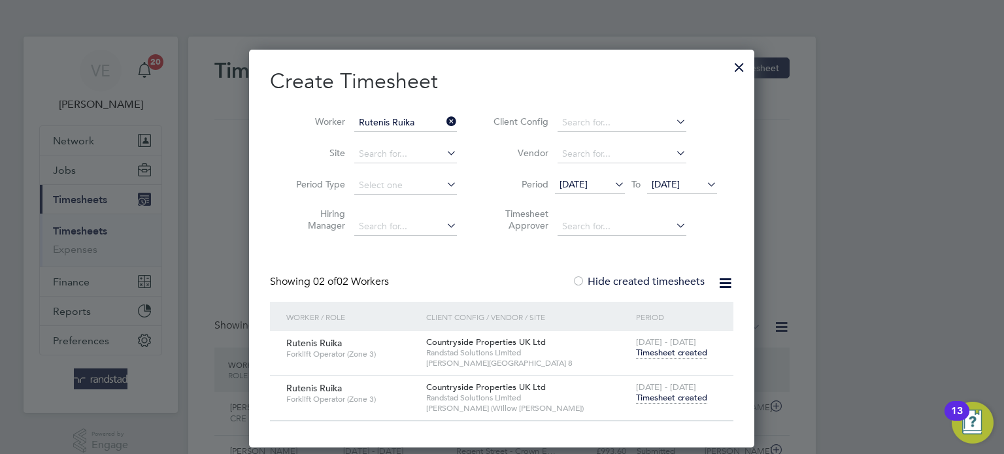
scroll to position [33, 114]
click at [444, 120] on icon at bounding box center [444, 121] width 0 height 18
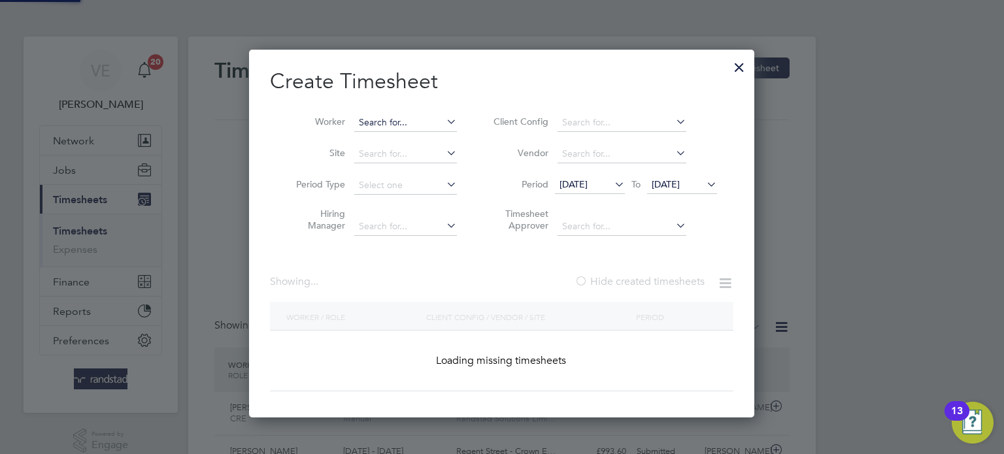
click at [401, 122] on input at bounding box center [405, 123] width 103 height 18
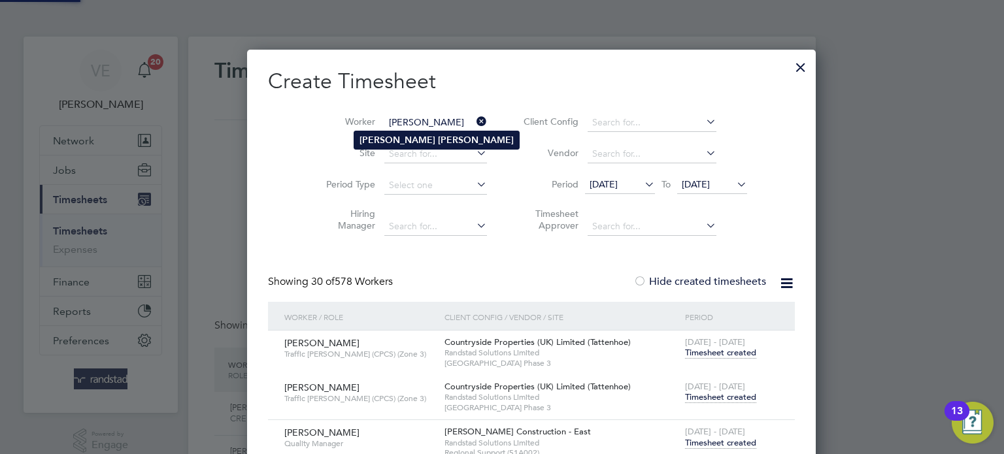
click at [415, 142] on li "[PERSON_NAME]" at bounding box center [436, 140] width 165 height 18
type input "[PERSON_NAME]"
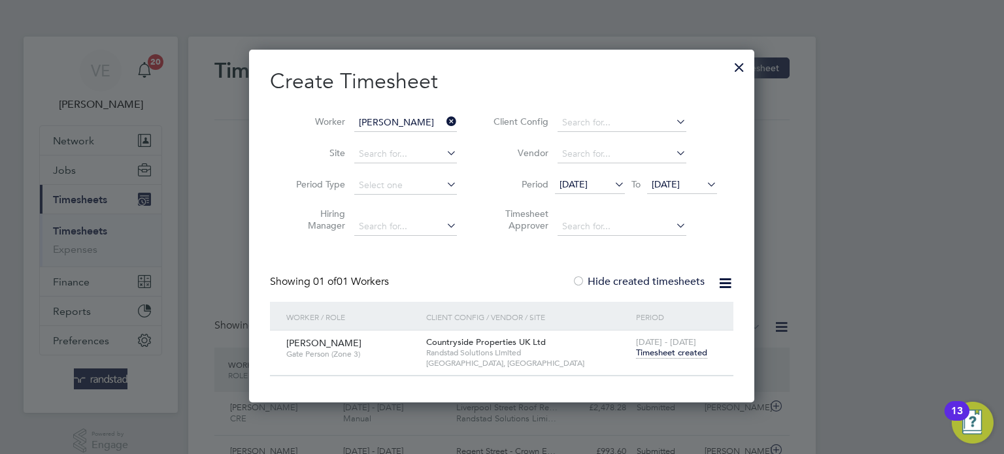
click at [680, 356] on span "Timesheet created" at bounding box center [671, 353] width 71 height 12
